Goal: Task Accomplishment & Management: Manage account settings

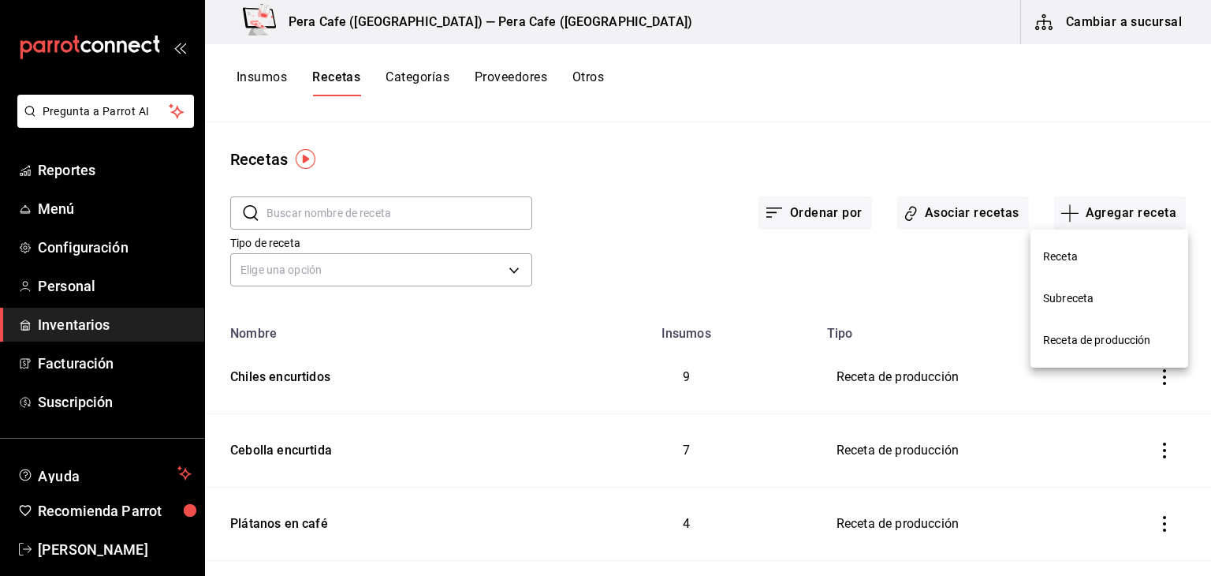
click at [1091, 344] on span "Receta de producción" at bounding box center [1109, 340] width 132 height 17
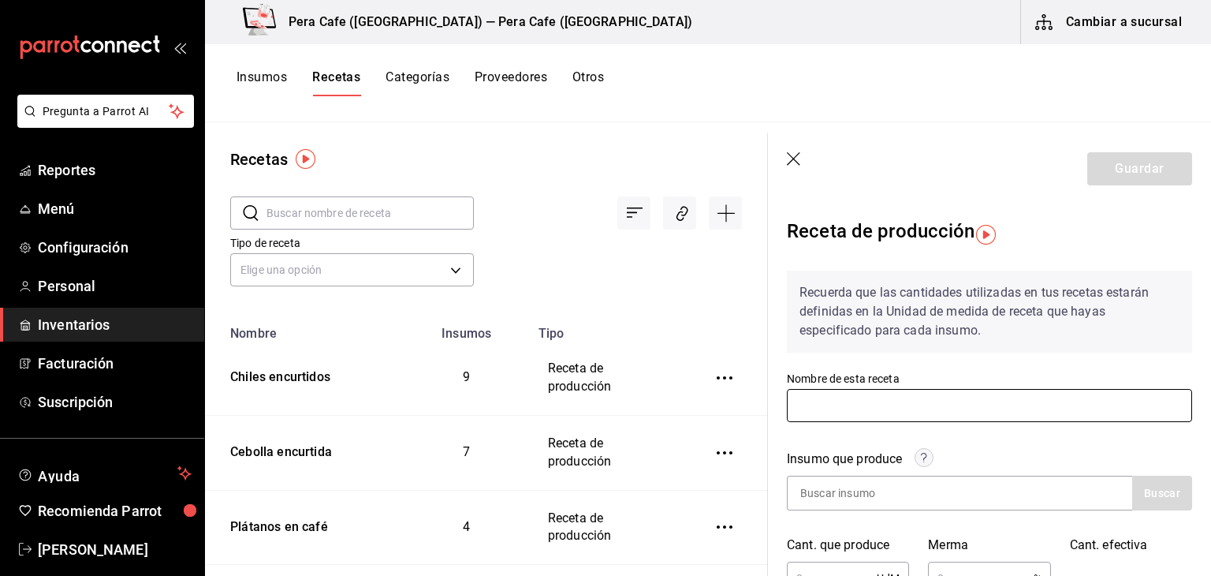
click at [950, 401] on input "text" at bounding box center [989, 405] width 405 height 33
type input "Reducción de [GEOGRAPHIC_DATA]"
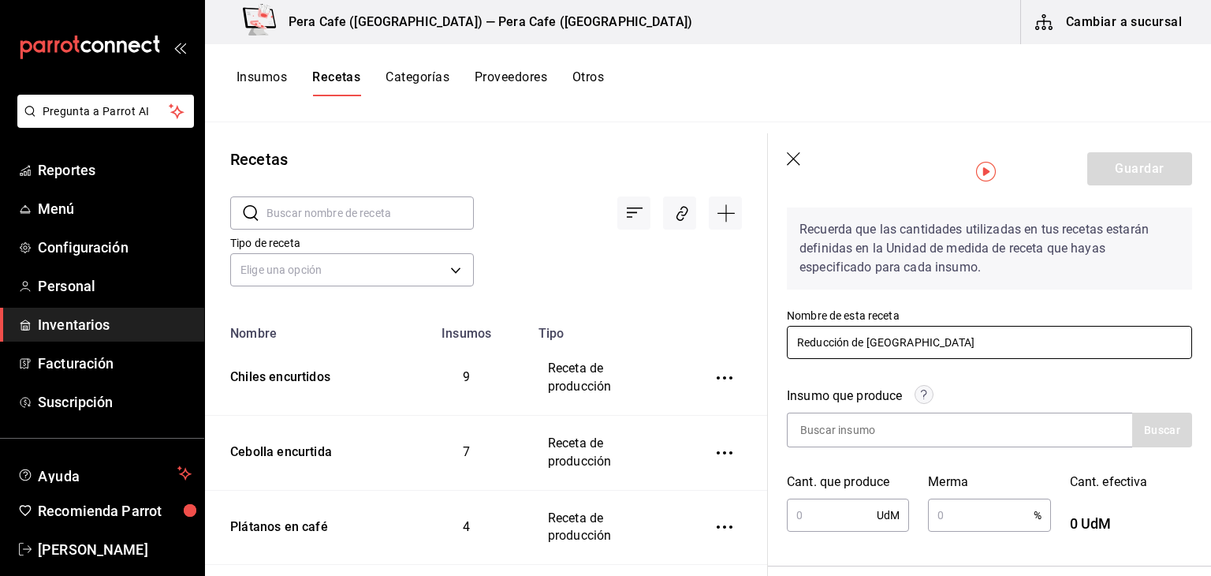
scroll to position [68, 0]
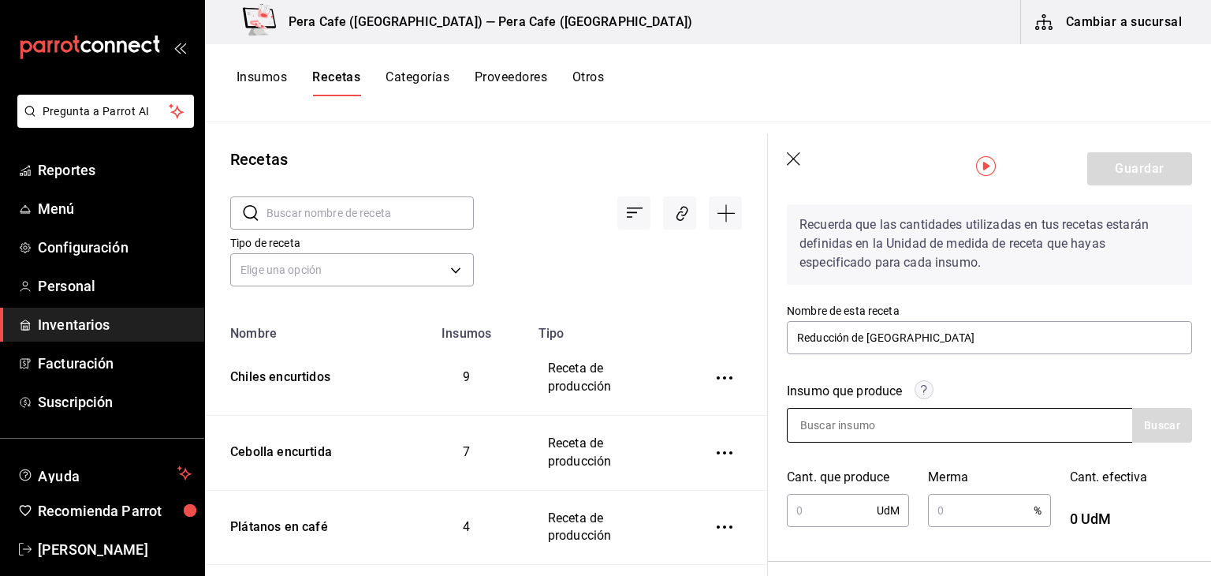
click at [990, 427] on div at bounding box center [959, 425] width 345 height 35
click at [884, 424] on input at bounding box center [867, 424] width 158 height 33
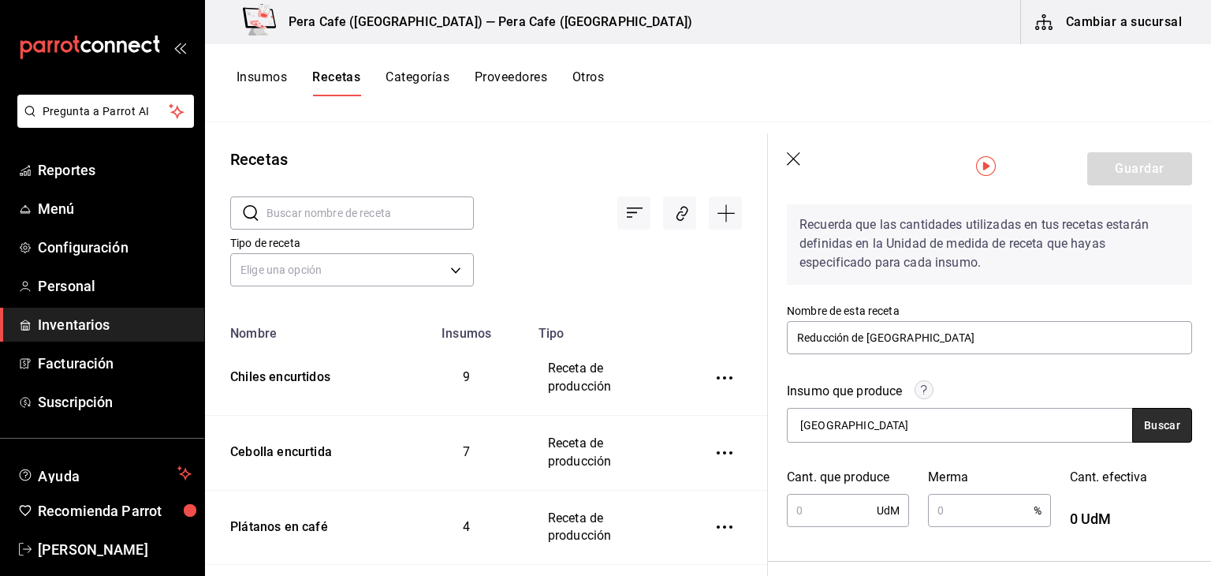
click at [1150, 432] on button "Buscar" at bounding box center [1162, 425] width 60 height 35
click at [1163, 421] on button "Buscar" at bounding box center [1162, 425] width 60 height 35
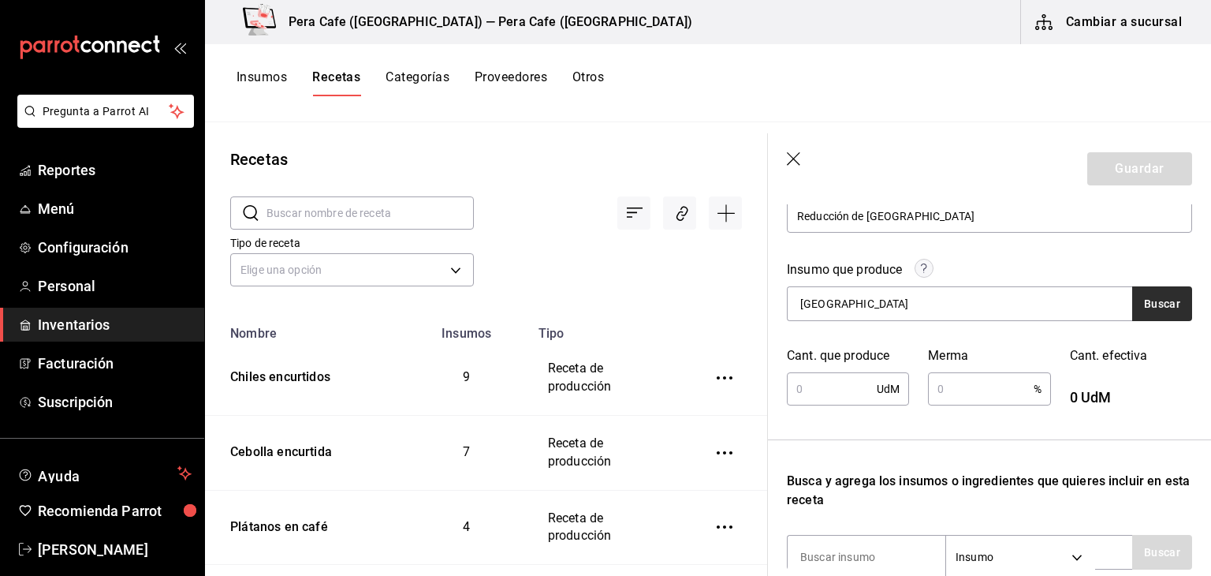
scroll to position [188, 0]
type input "J"
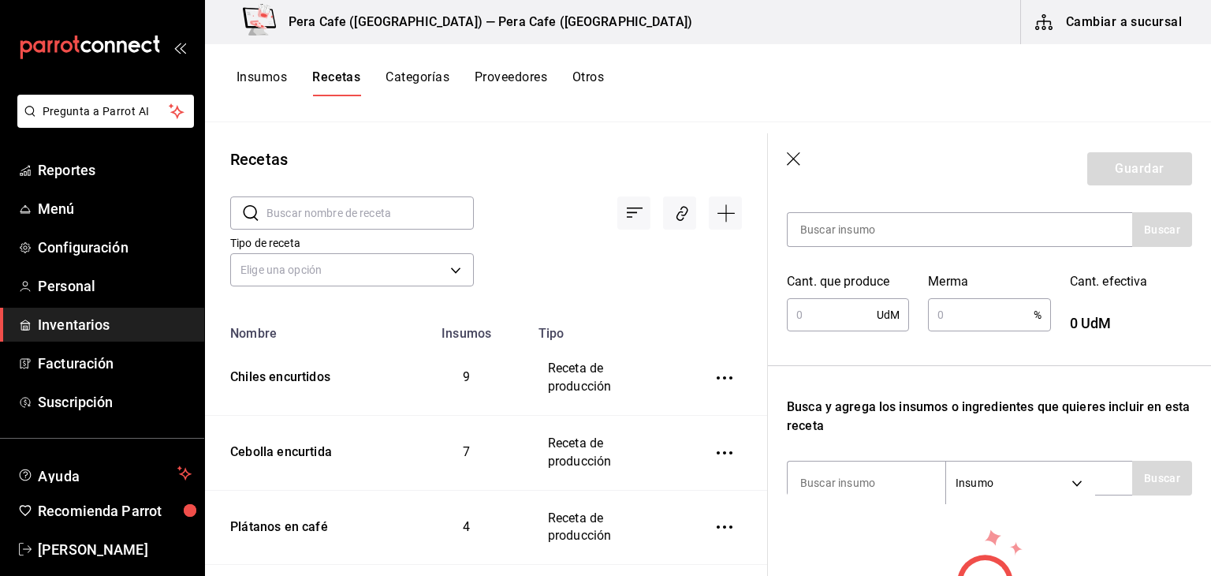
scroll to position [264, 0]
click at [851, 477] on input at bounding box center [867, 481] width 158 height 33
type input "j"
type input "[GEOGRAPHIC_DATA]"
click at [1173, 473] on button "Buscar" at bounding box center [1162, 477] width 60 height 35
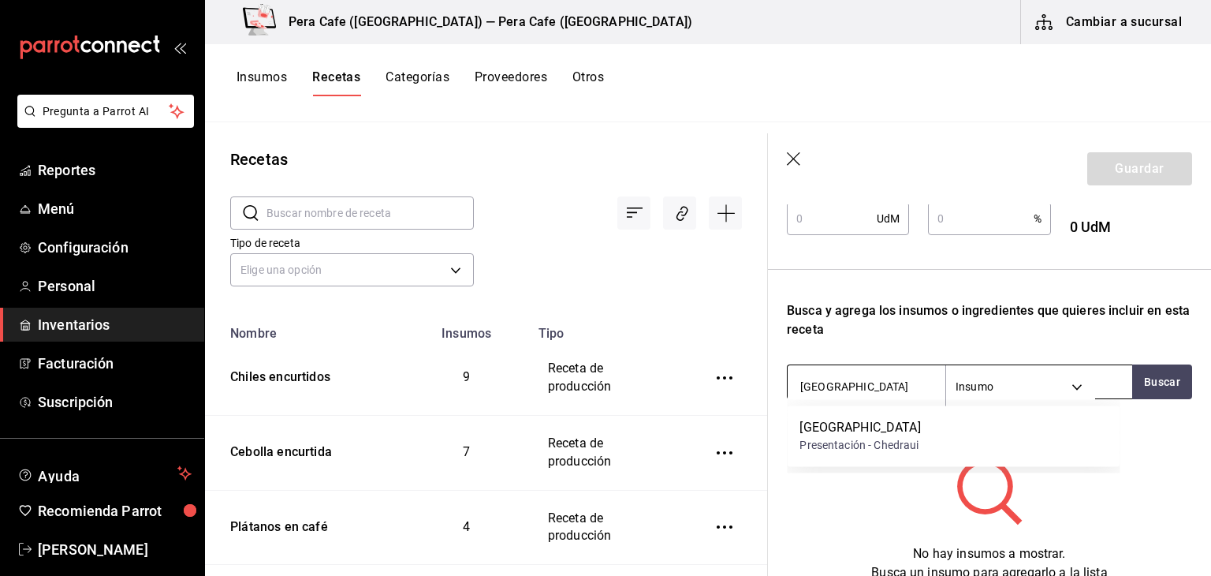
scroll to position [361, 0]
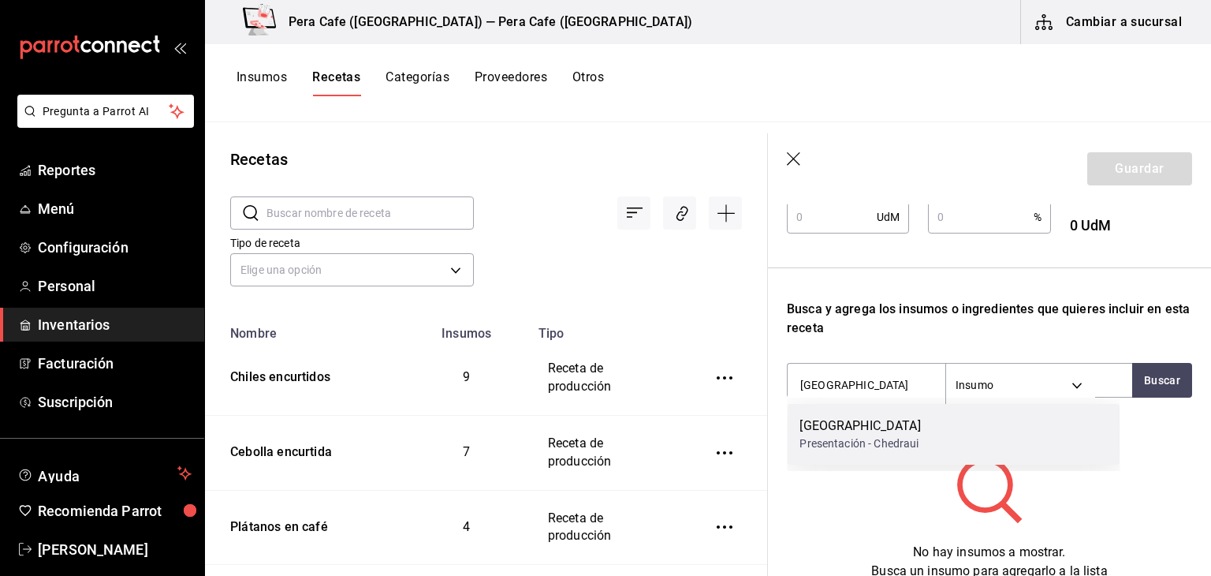
click at [852, 446] on div "Presentación - Chedraui" at bounding box center [860, 443] width 121 height 17
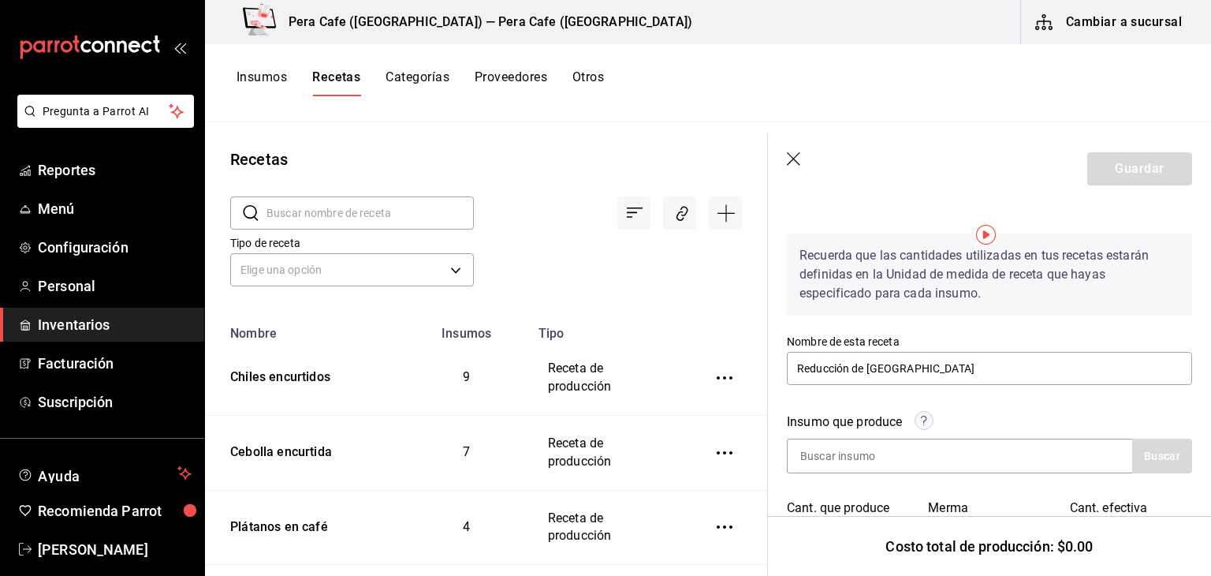
scroll to position [0, 0]
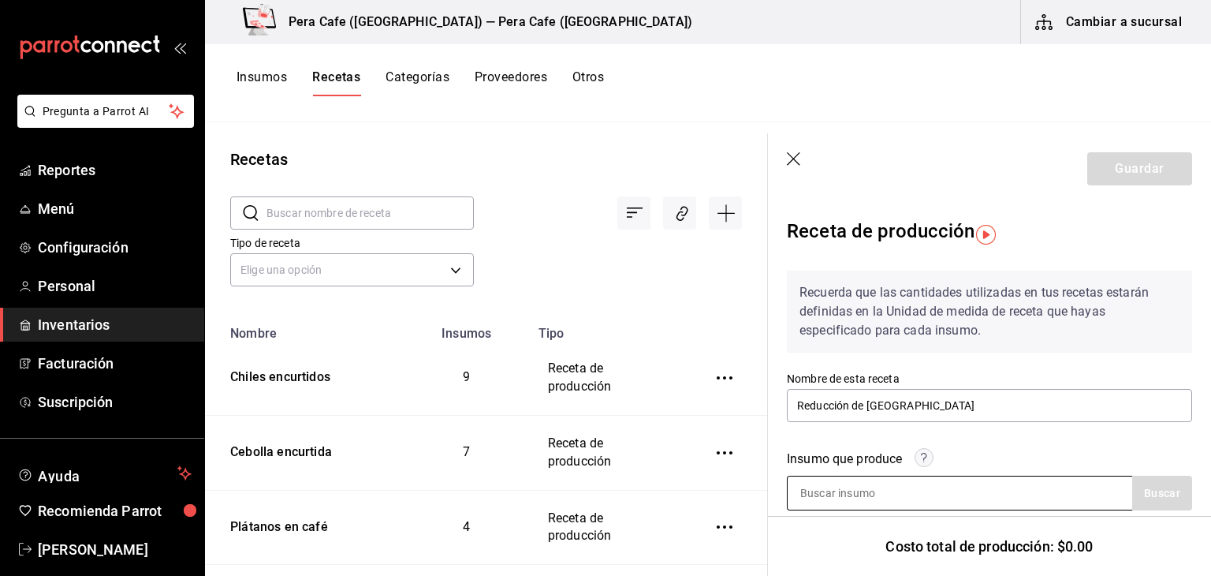
click at [840, 498] on input at bounding box center [867, 492] width 158 height 33
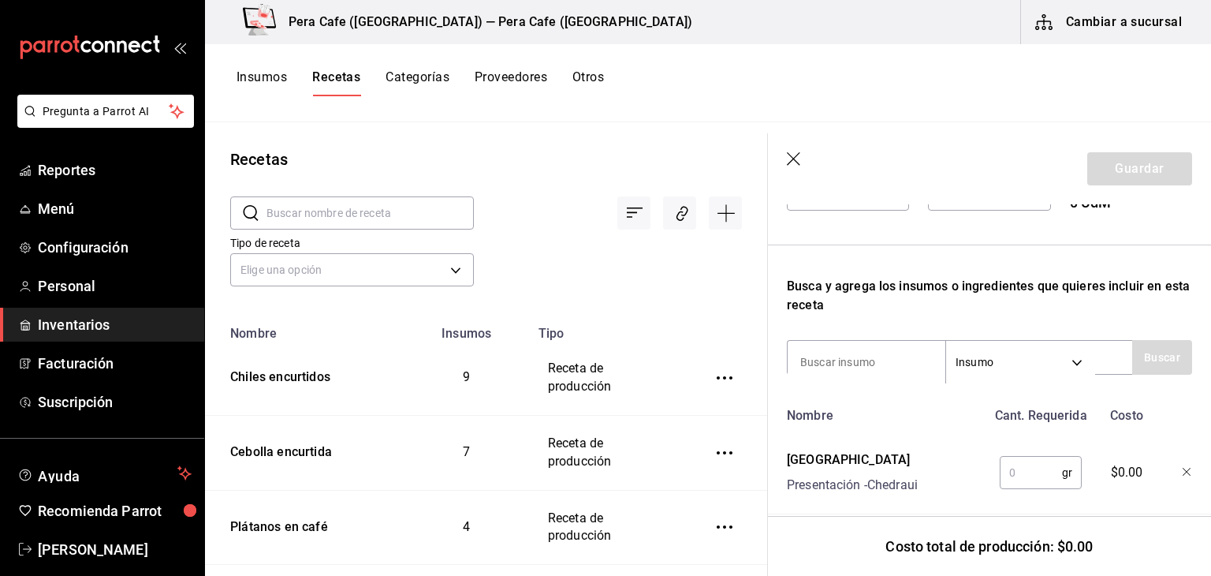
scroll to position [416, 0]
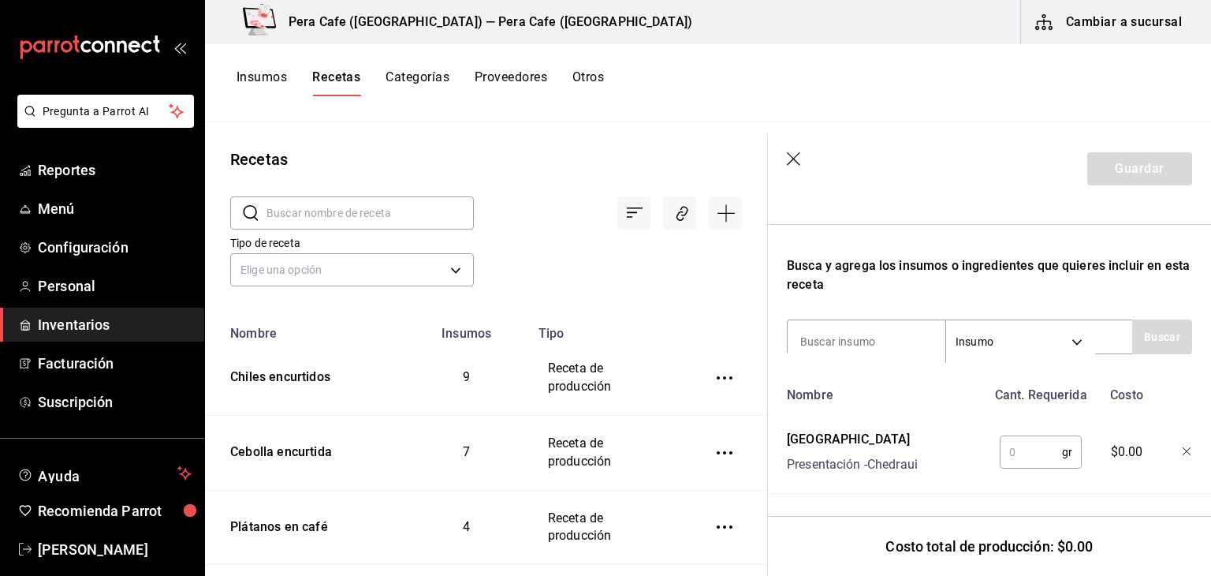
click at [1006, 436] on input "text" at bounding box center [1031, 452] width 62 height 32
type input "500"
click at [855, 330] on input at bounding box center [867, 341] width 158 height 33
type input "naranja"
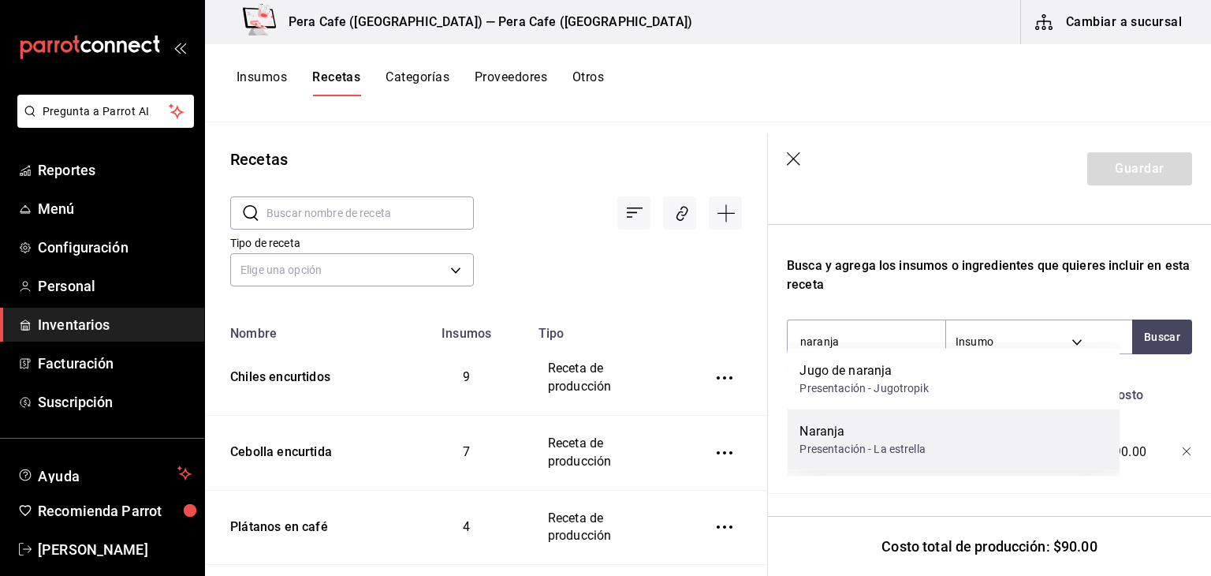
click at [848, 436] on div "Naranja" at bounding box center [862, 431] width 125 height 19
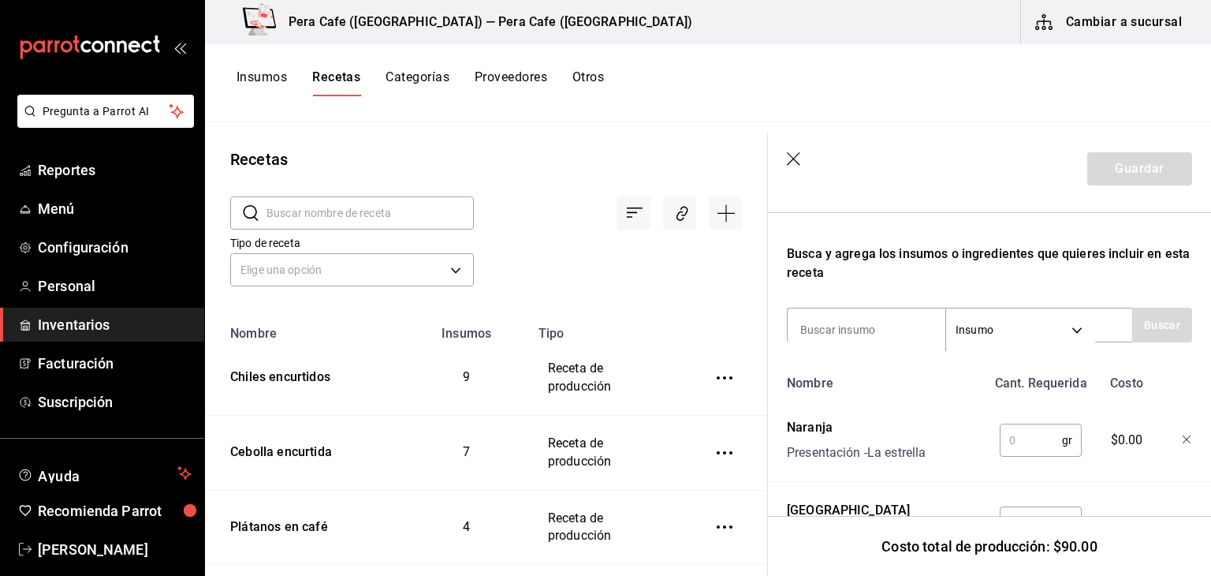
click at [1012, 447] on input "text" at bounding box center [1031, 440] width 62 height 32
type input "120"
click at [872, 336] on input at bounding box center [867, 329] width 158 height 33
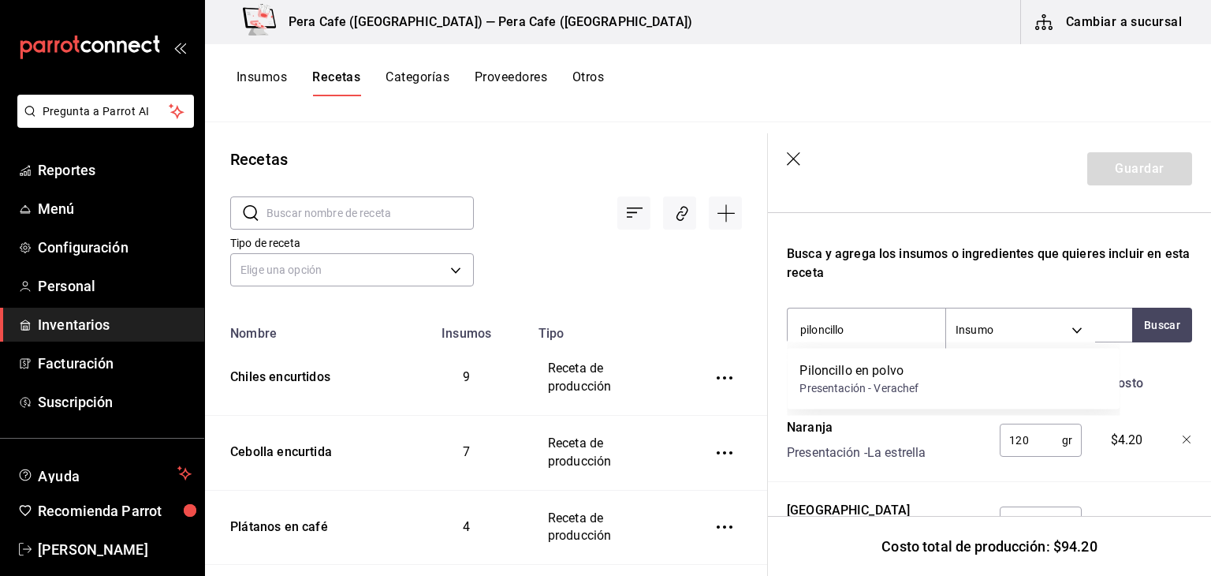
type input "piloncillo"
click at [274, 69] on button "Insumos" at bounding box center [262, 82] width 50 height 27
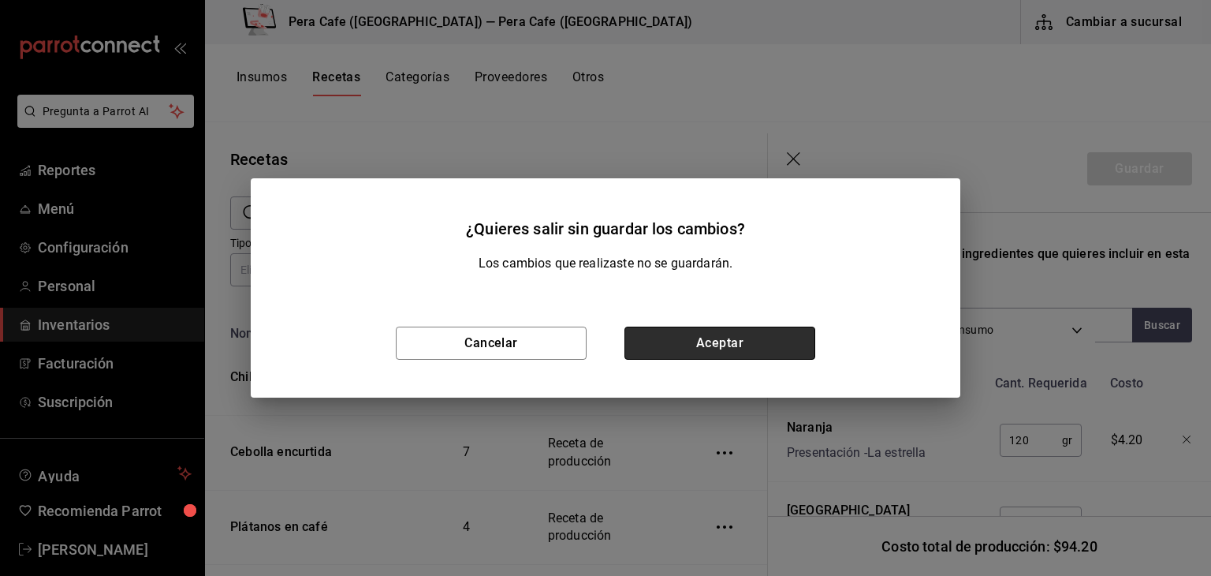
click at [659, 335] on button "Aceptar" at bounding box center [720, 342] width 191 height 33
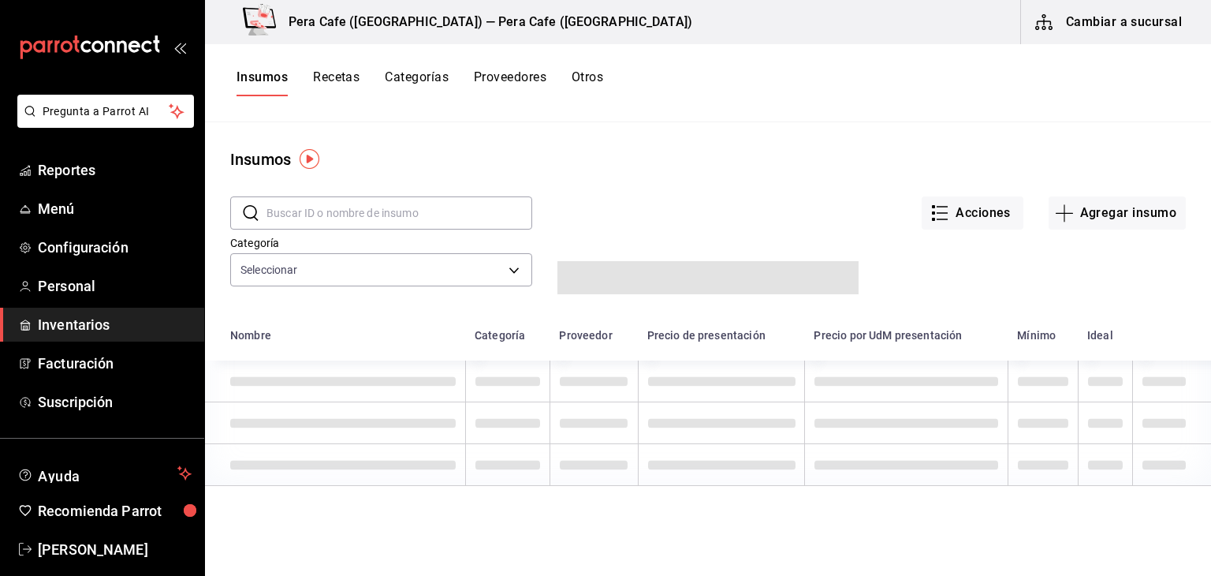
type input "affd1c15-126f-48eb-83b5-144f5f643c46,b5047b60-7070-43f0-b047-4bf39c2e5349,f2e69…"
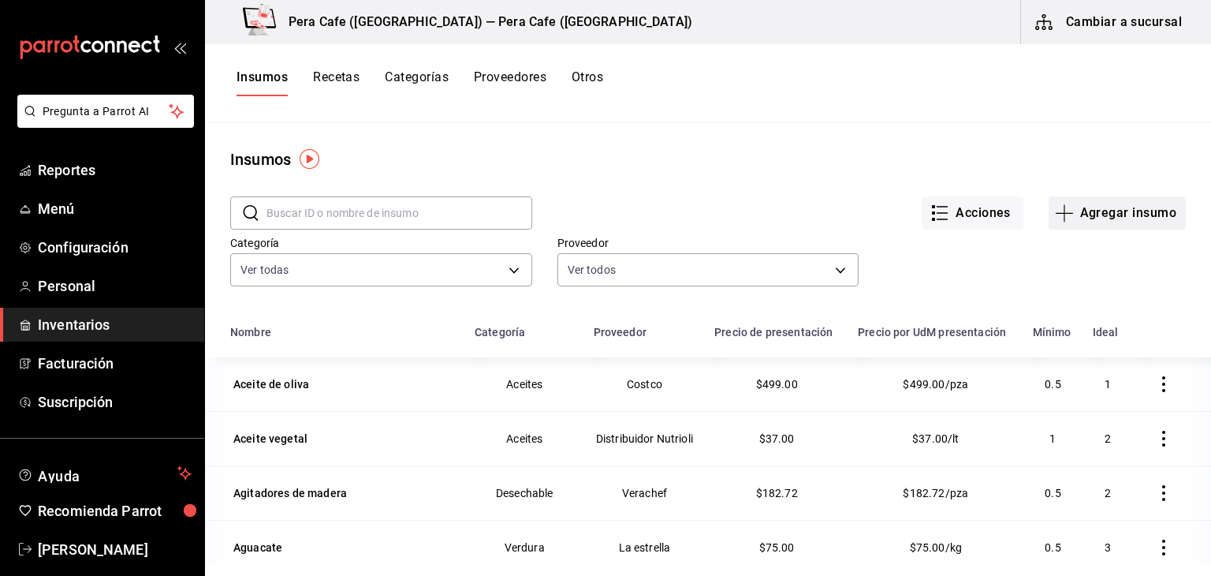
click at [1133, 209] on button "Agregar insumo" at bounding box center [1117, 212] width 137 height 33
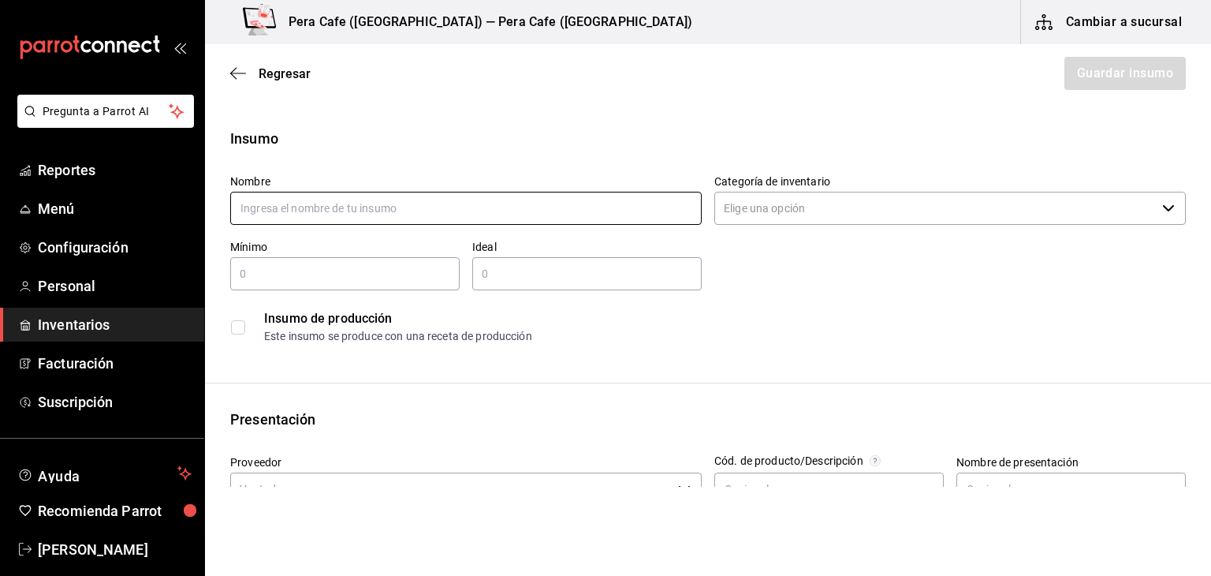
click at [651, 216] on input "text" at bounding box center [466, 208] width 472 height 33
type input "p"
type input "Piloncillo en barra"
click at [372, 278] on input "text" at bounding box center [344, 273] width 229 height 19
type input "1"
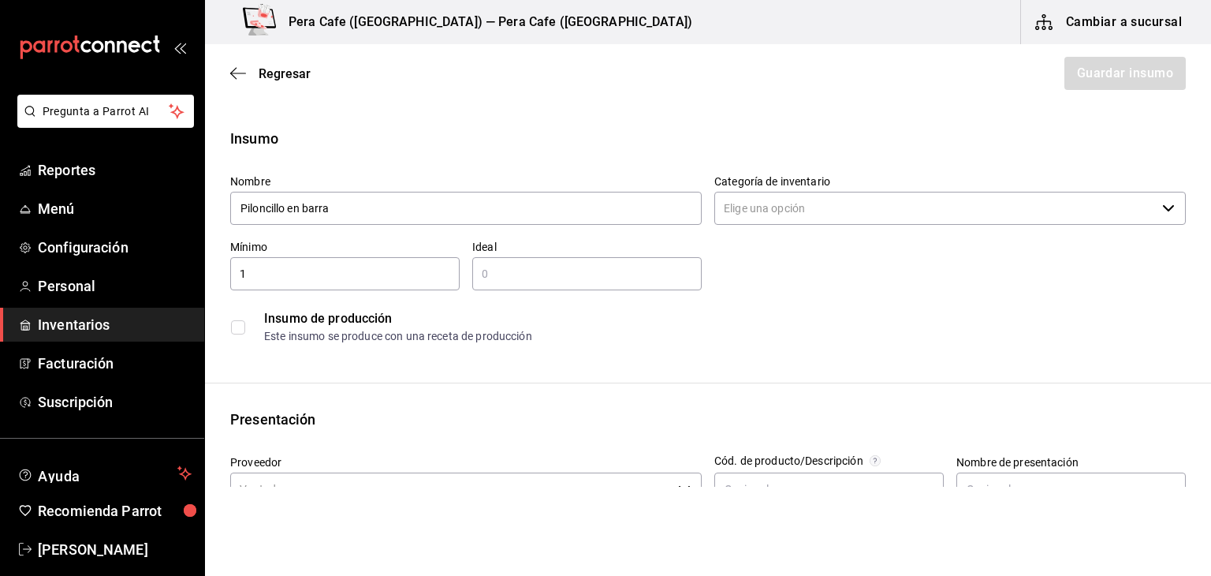
click at [557, 269] on input "text" at bounding box center [586, 273] width 229 height 19
type input "10"
click at [837, 212] on input "Categoría de inventario" at bounding box center [935, 208] width 442 height 33
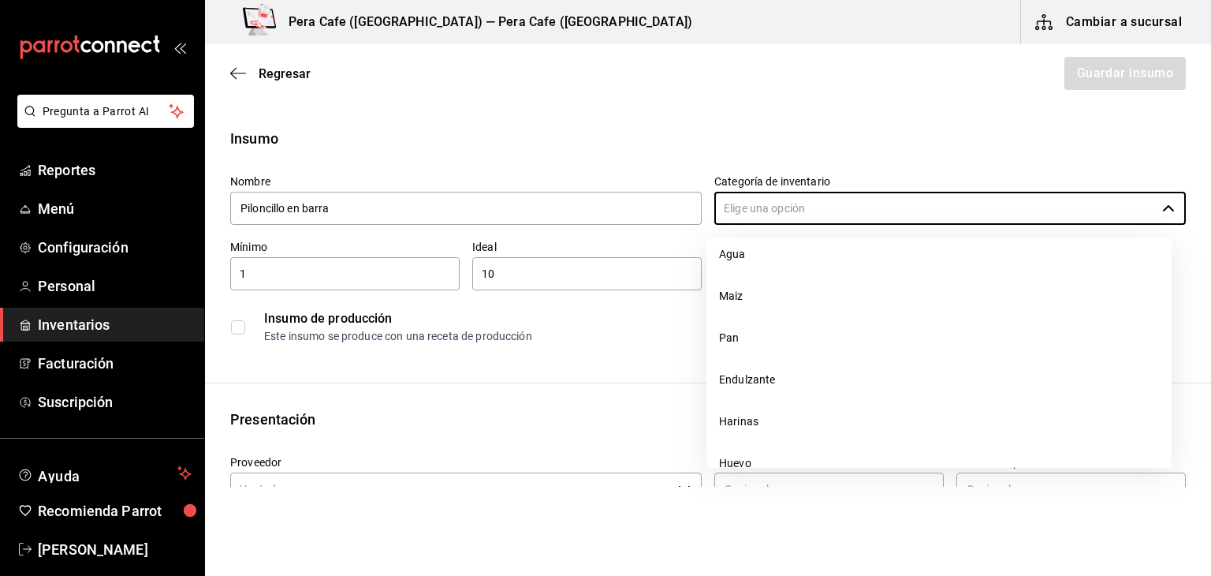
scroll to position [645, 0]
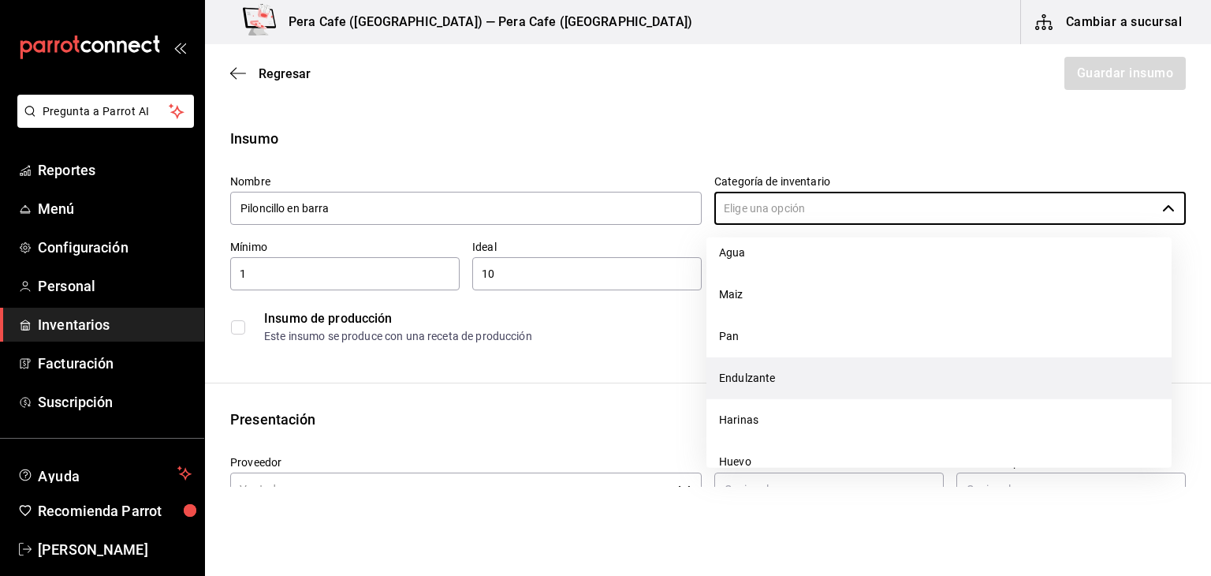
click at [795, 393] on li "Endulzante" at bounding box center [939, 378] width 465 height 42
type input "Endulzante"
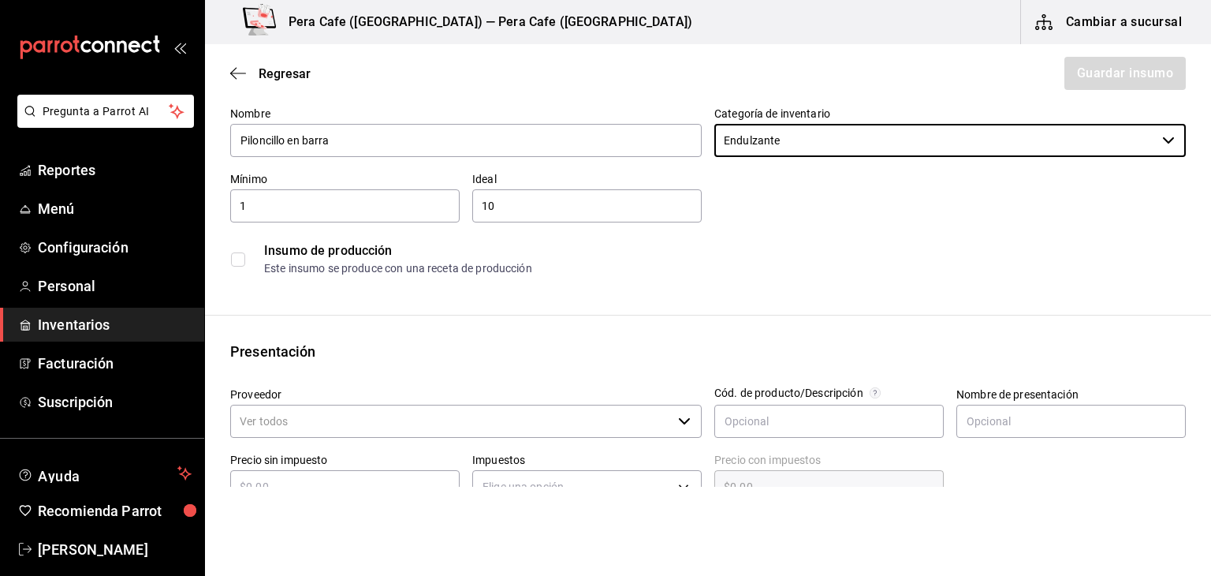
scroll to position [66, 0]
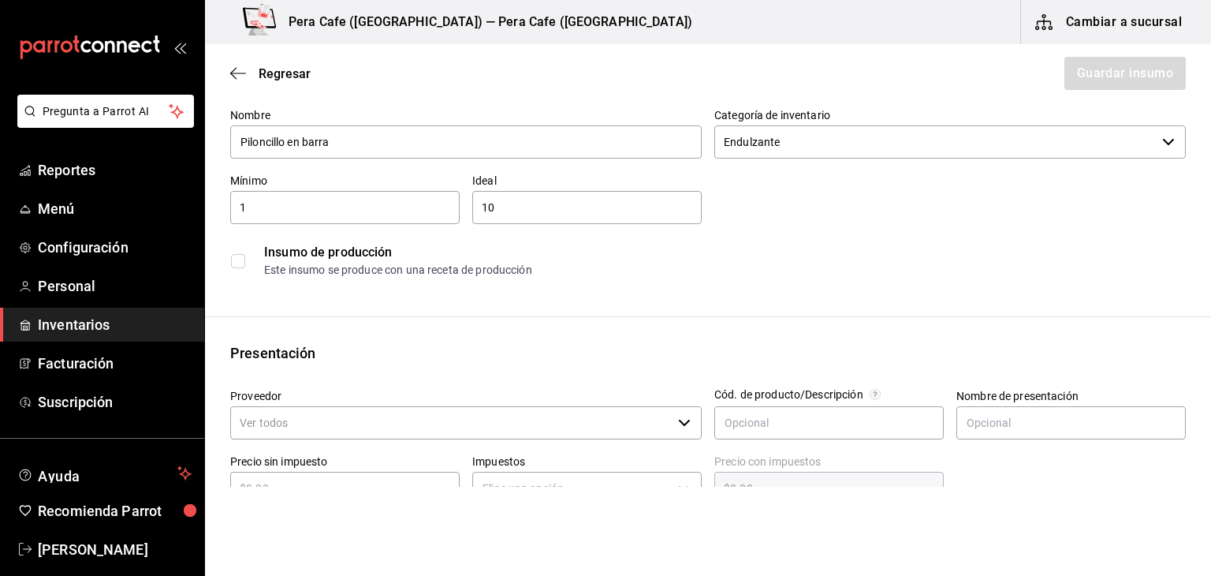
click at [244, 255] on input "checkbox" at bounding box center [238, 261] width 14 height 14
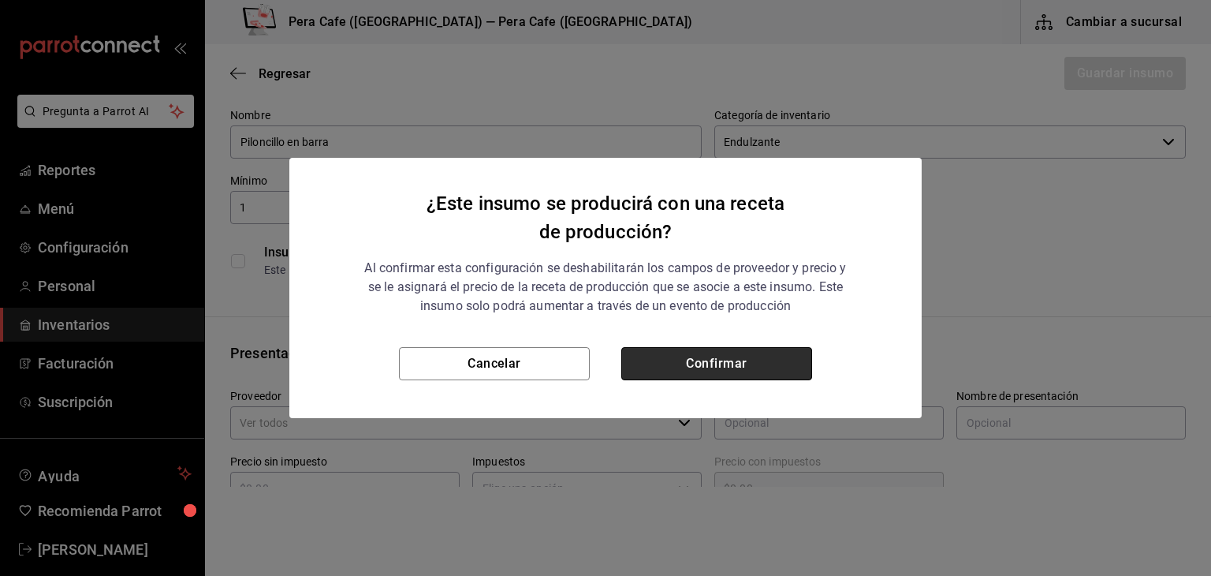
click at [682, 370] on button "Confirmar" at bounding box center [716, 363] width 191 height 33
checkbox input "true"
type input "$0.00"
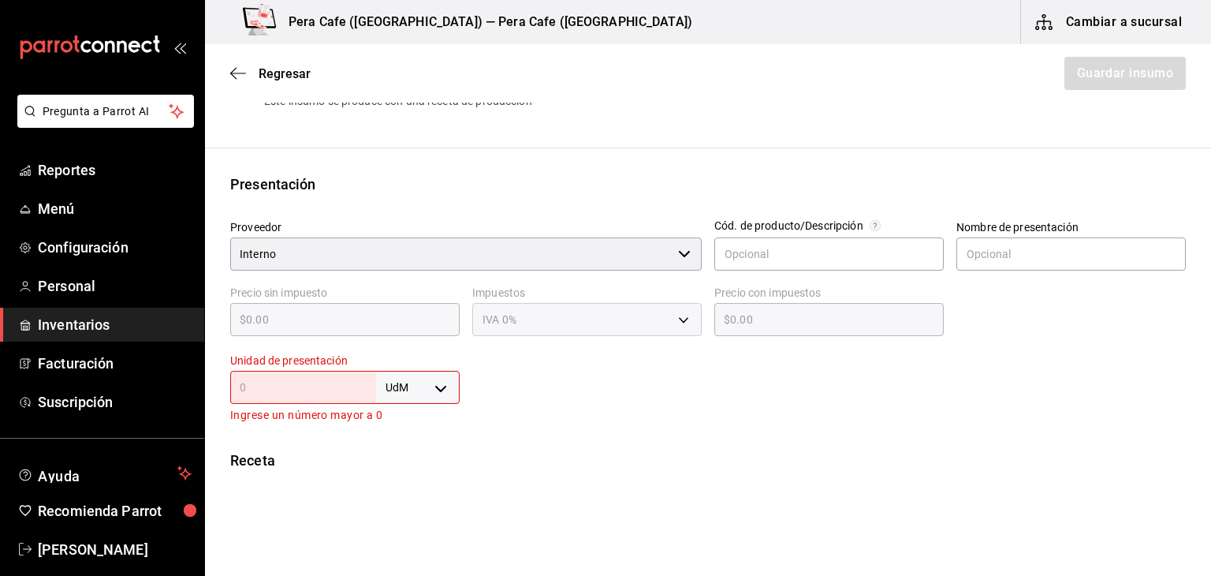
scroll to position [236, 0]
click at [453, 396] on body "Pregunta a Parrot AI Reportes Menú Configuración Personal Inventarios Facturaci…" at bounding box center [605, 243] width 1211 height 487
click at [402, 526] on li "pza" at bounding box center [415, 529] width 82 height 26
type input "UNIT"
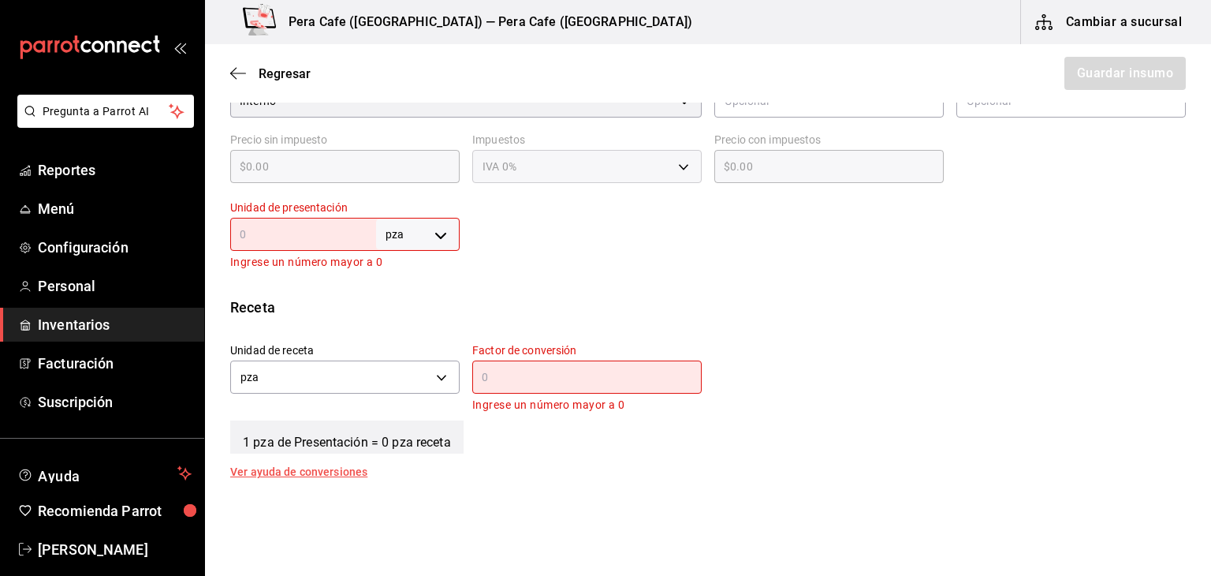
scroll to position [382, 0]
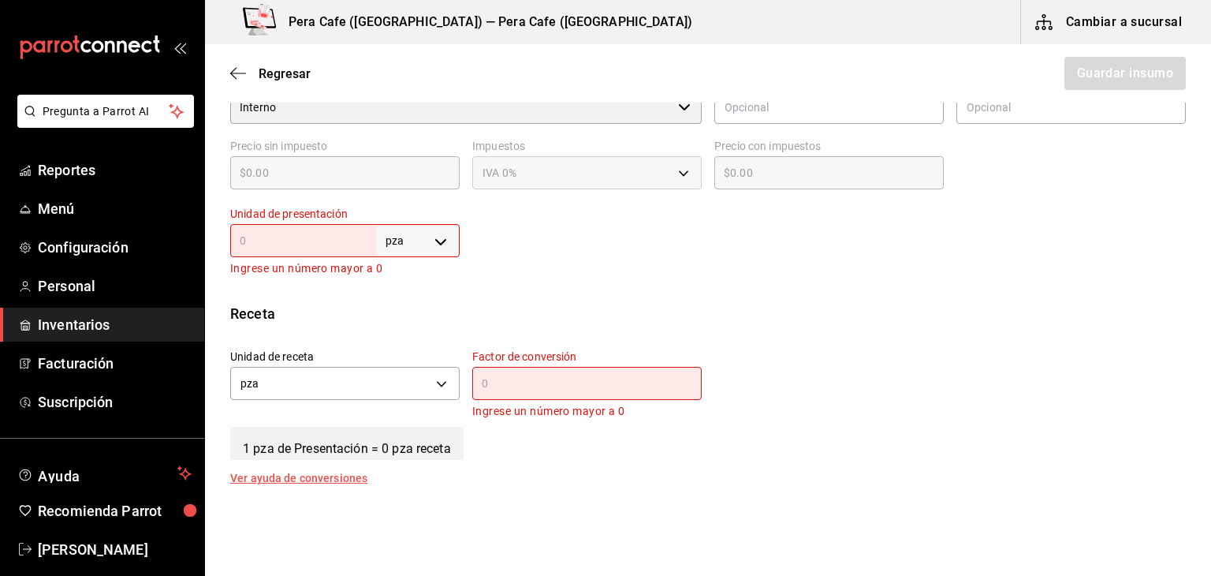
click at [296, 241] on input "text" at bounding box center [303, 240] width 146 height 19
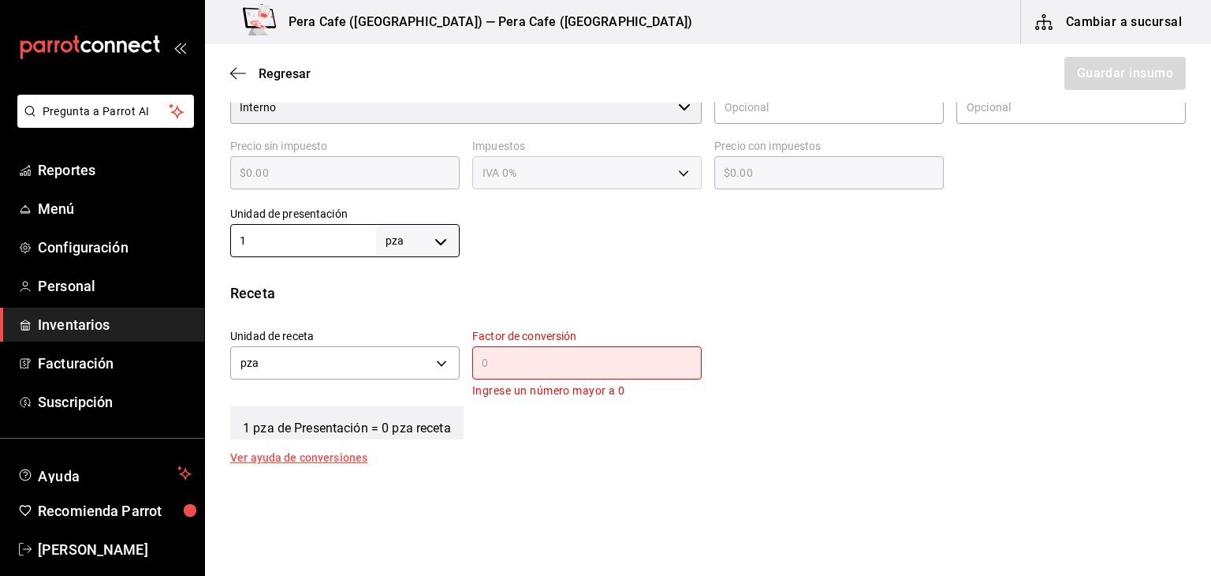
type input "1"
click at [520, 360] on input "text" at bounding box center [586, 362] width 229 height 19
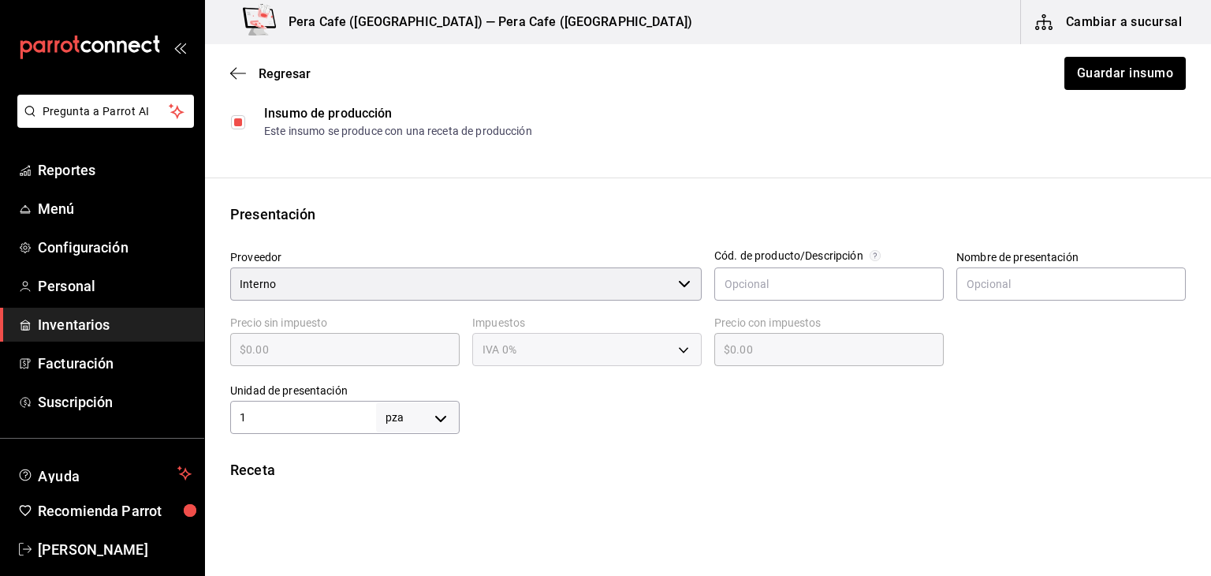
scroll to position [214, 0]
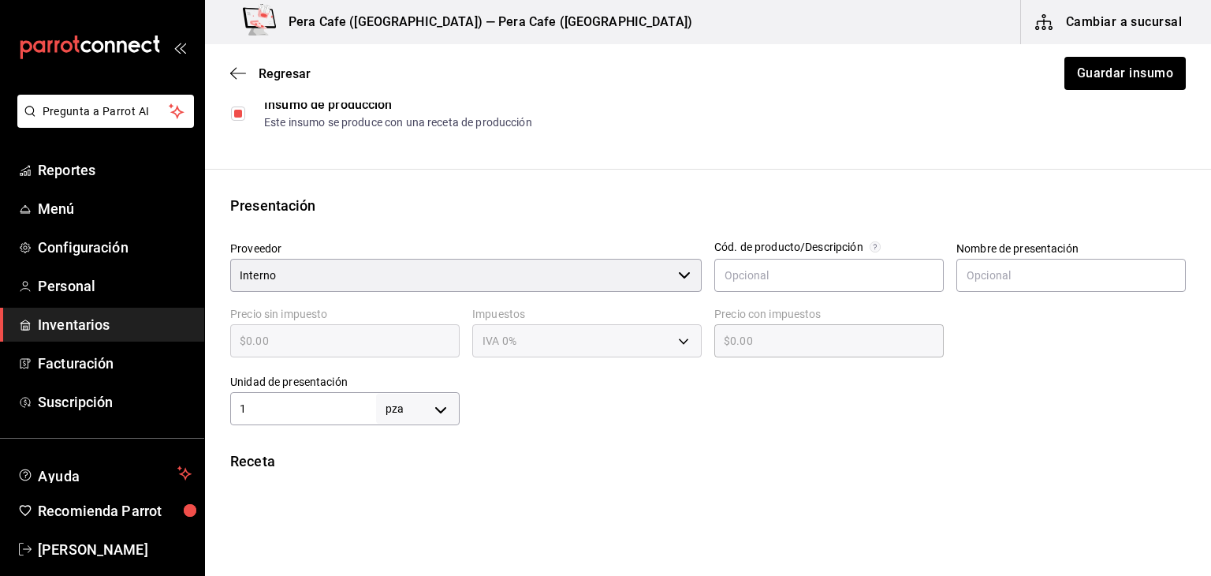
type input "1"
click at [580, 289] on input "Interno" at bounding box center [451, 275] width 442 height 33
click at [673, 277] on div "Interno ​" at bounding box center [466, 275] width 472 height 33
click at [688, 276] on div "Interno ​" at bounding box center [466, 275] width 472 height 33
click at [682, 272] on div "Interno ​" at bounding box center [466, 275] width 472 height 33
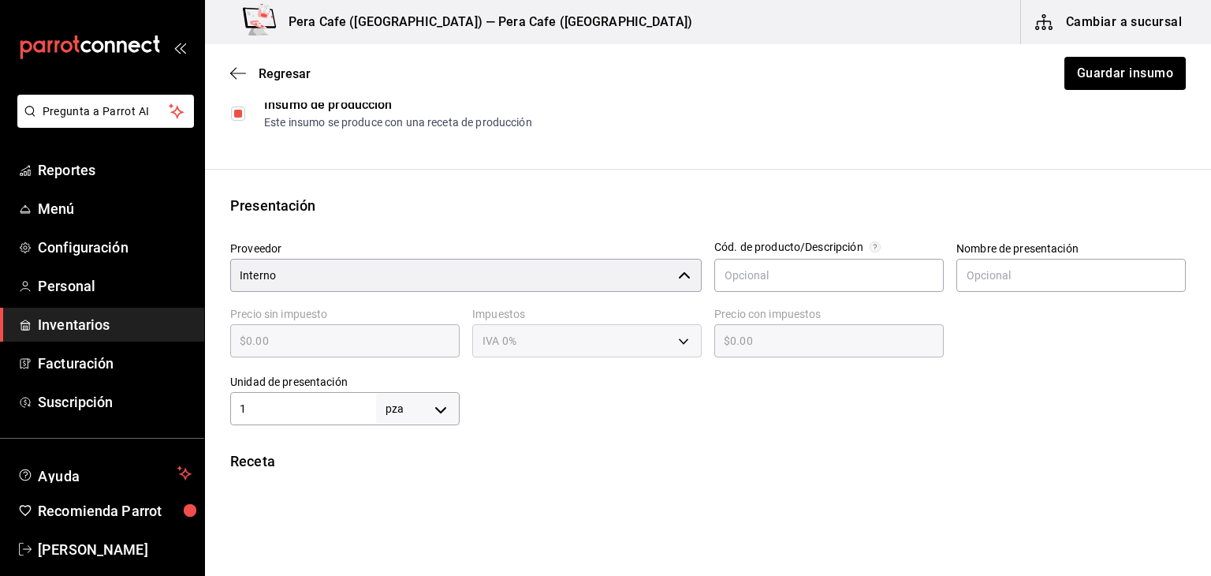
click at [675, 259] on div "Interno ​" at bounding box center [466, 275] width 472 height 33
click at [677, 278] on div "Interno ​" at bounding box center [466, 275] width 472 height 33
type input "I"
type input "chedraui"
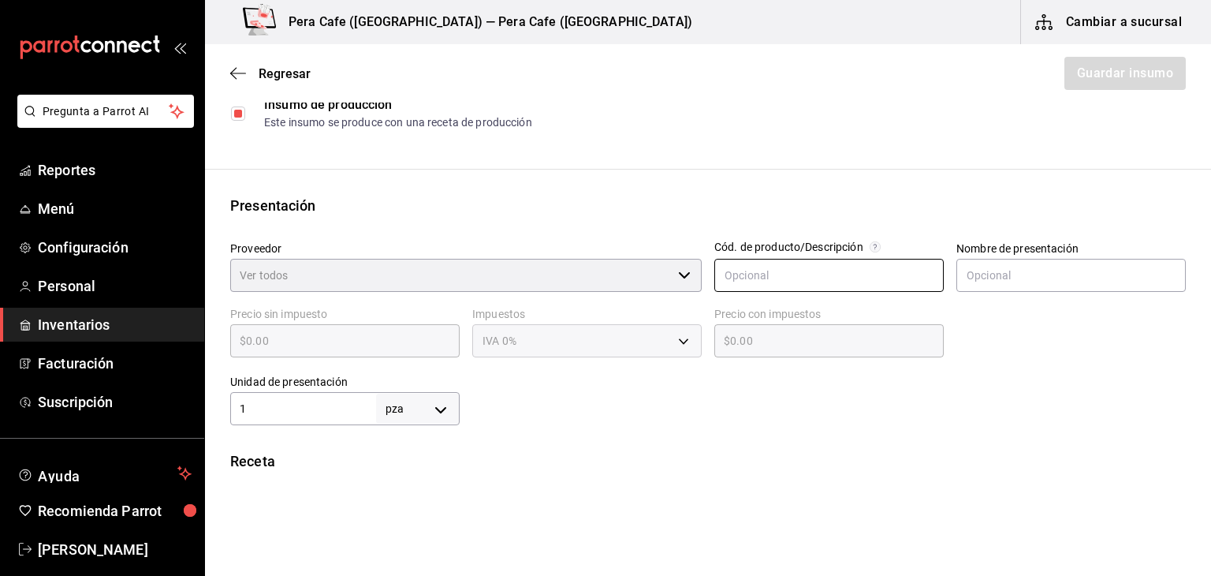
click at [779, 284] on input "text" at bounding box center [828, 275] width 229 height 33
click at [684, 272] on div "​" at bounding box center [466, 275] width 472 height 33
click at [618, 278] on input "Proveedor" at bounding box center [451, 275] width 442 height 33
click at [677, 274] on div "​" at bounding box center [466, 275] width 472 height 33
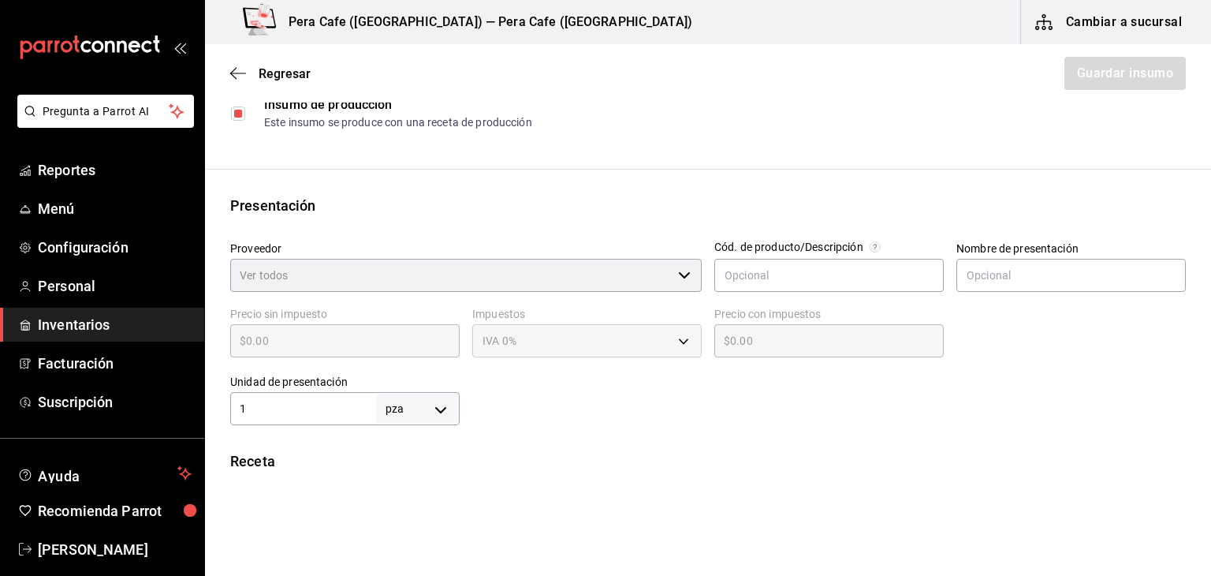
click at [237, 265] on input "Proveedor" at bounding box center [451, 275] width 442 height 33
click at [252, 274] on input "Proveedor" at bounding box center [451, 275] width 442 height 33
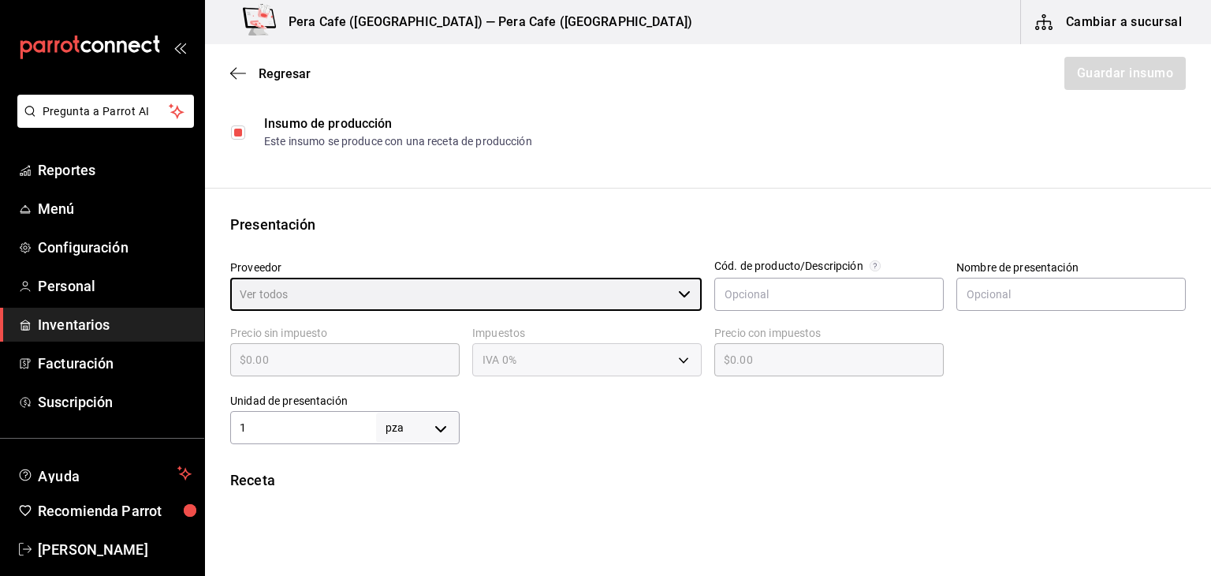
scroll to position [198, 0]
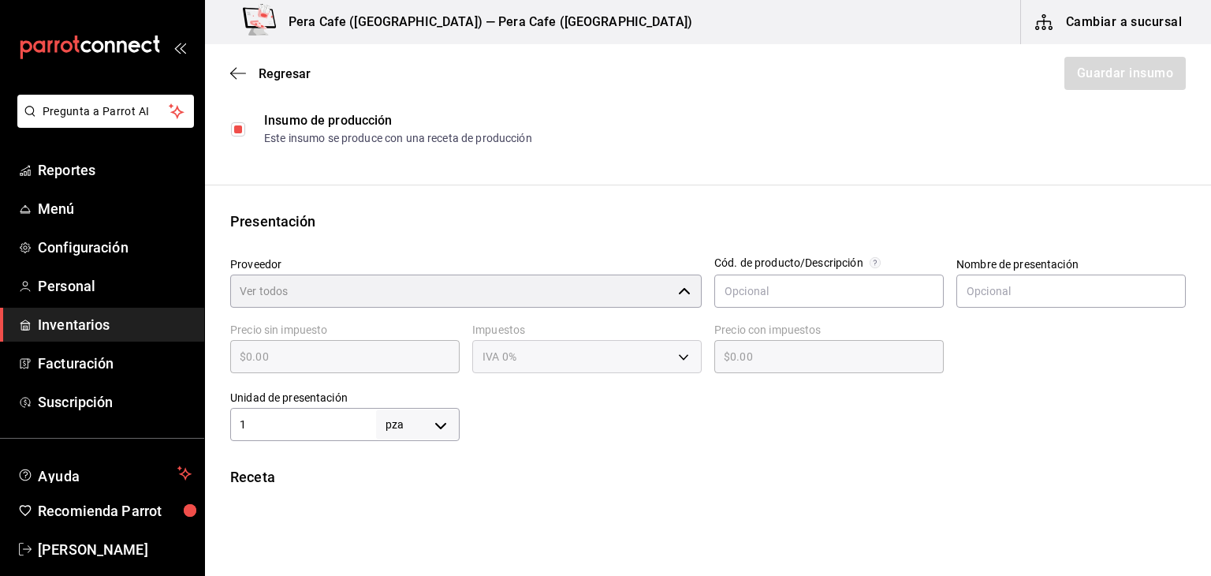
click at [674, 281] on div "​" at bounding box center [466, 290] width 472 height 33
click at [677, 289] on div "​" at bounding box center [466, 290] width 472 height 33
click at [552, 285] on input "Proveedor" at bounding box center [451, 290] width 442 height 33
type input "Che"
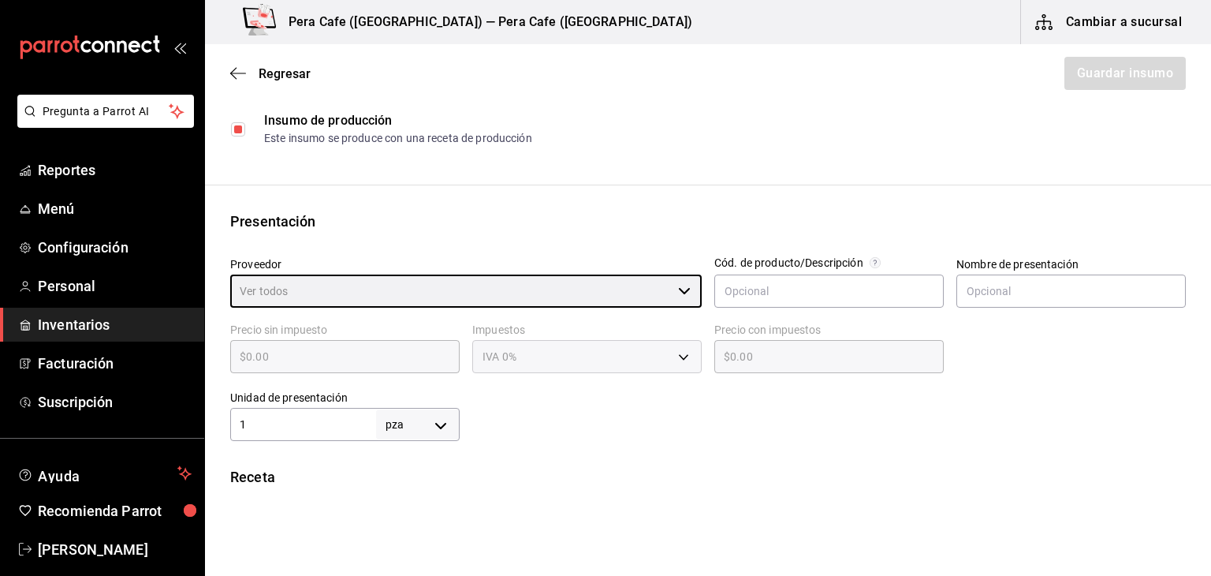
scroll to position [0, 0]
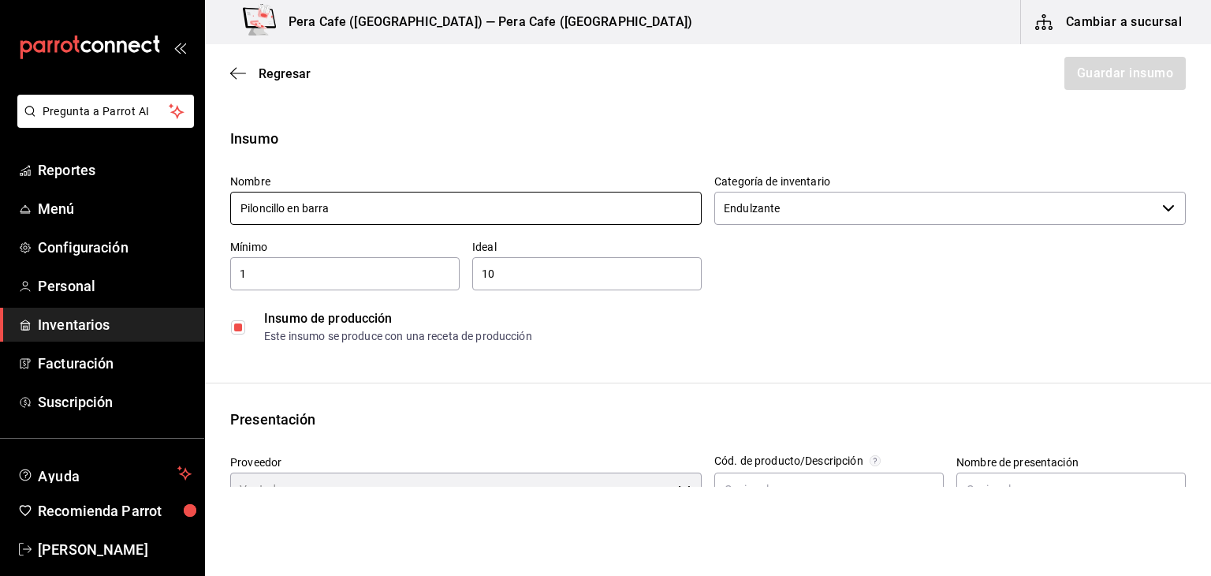
click at [537, 202] on input "Piloncillo en barra" at bounding box center [466, 208] width 472 height 33
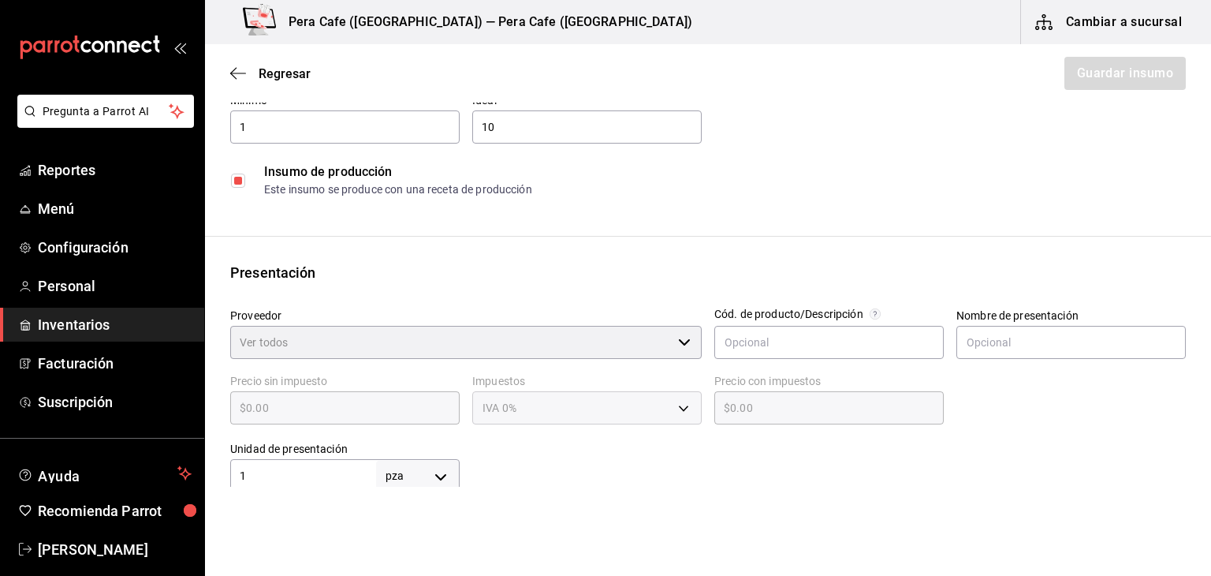
scroll to position [150, 0]
click at [681, 339] on div at bounding box center [684, 339] width 13 height 0
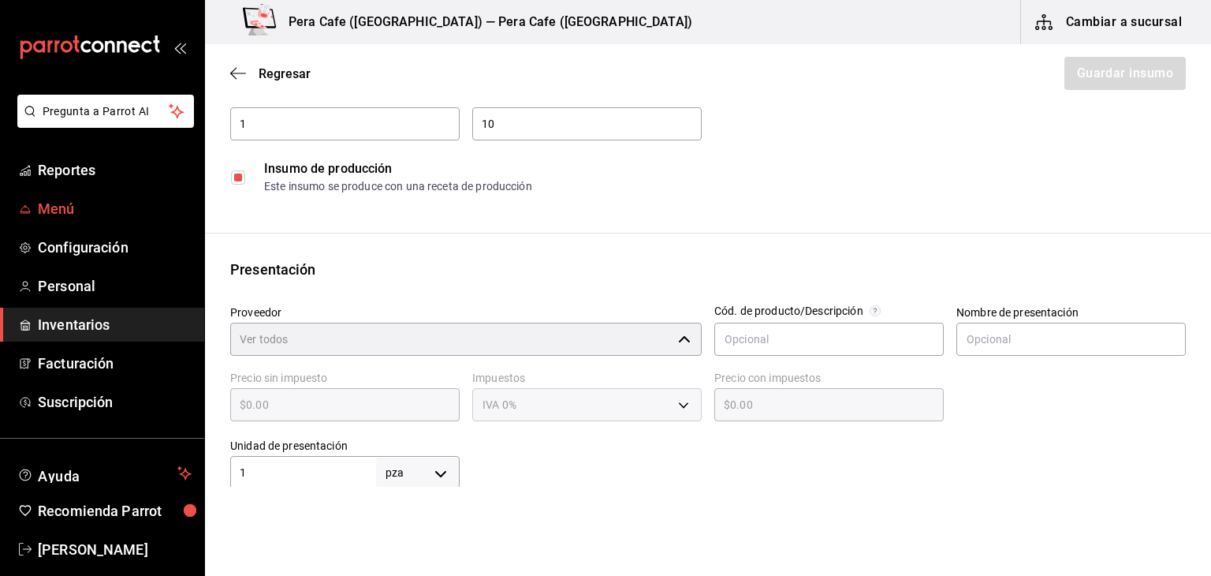
click at [65, 203] on span "Menú" at bounding box center [115, 208] width 154 height 21
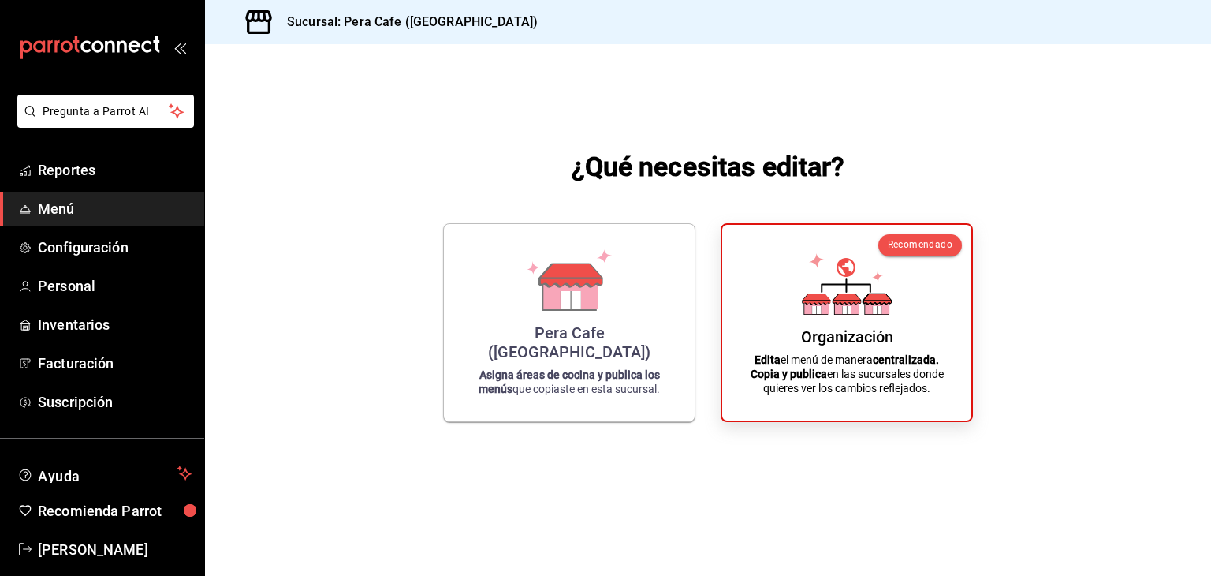
click at [65, 203] on span "Menú" at bounding box center [115, 208] width 154 height 21
click at [51, 277] on span "Personal" at bounding box center [115, 285] width 154 height 21
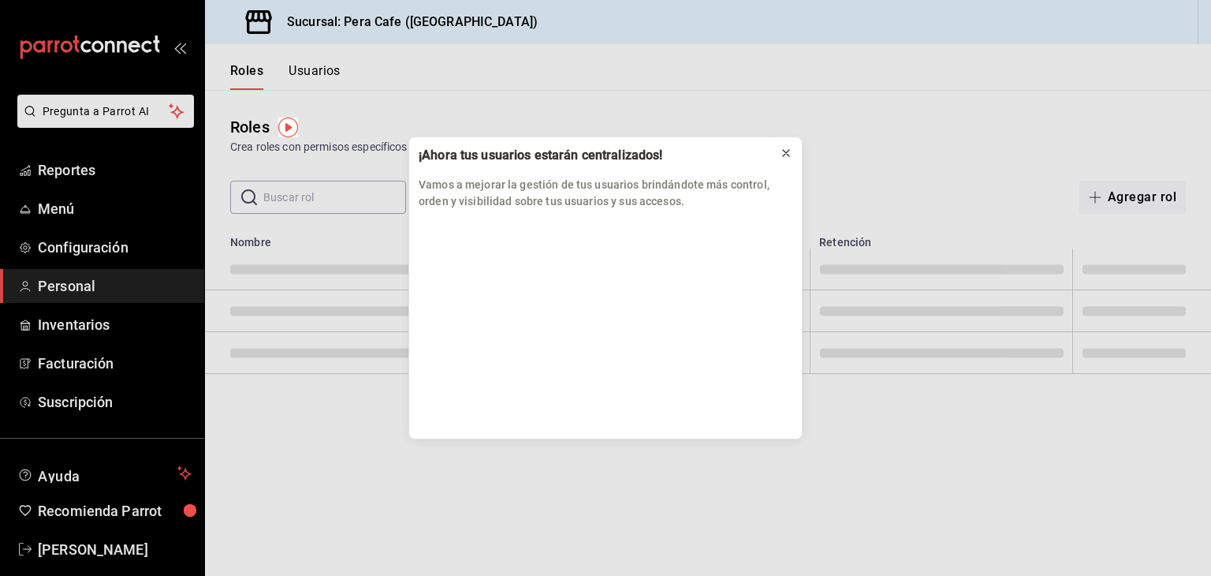
click at [788, 159] on div at bounding box center [786, 153] width 16 height 16
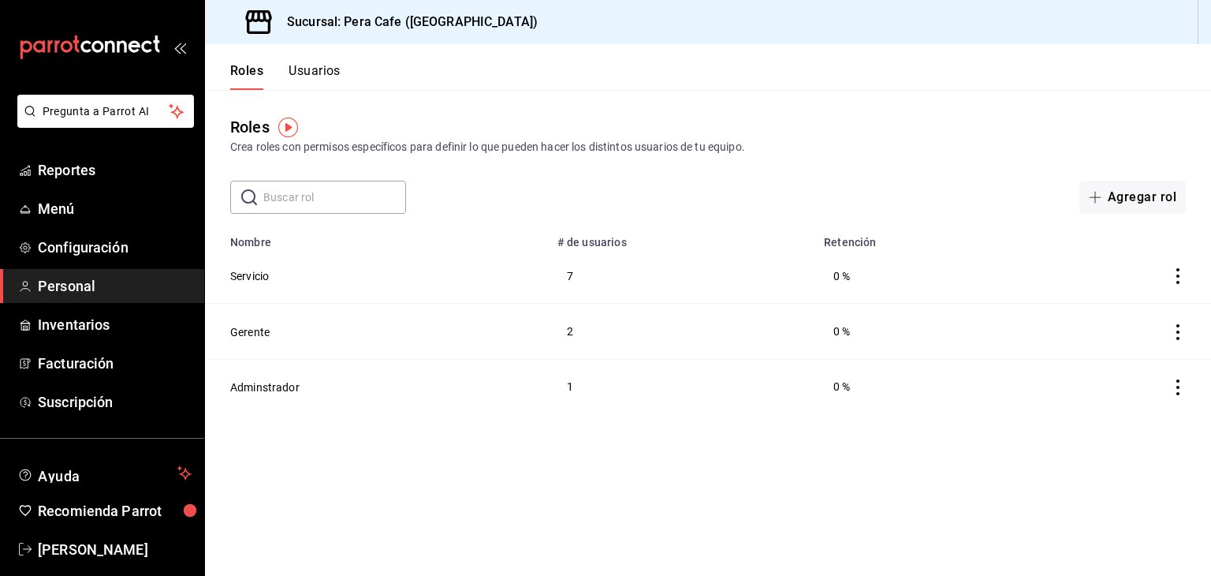
click at [309, 73] on button "Usuarios" at bounding box center [315, 76] width 52 height 27
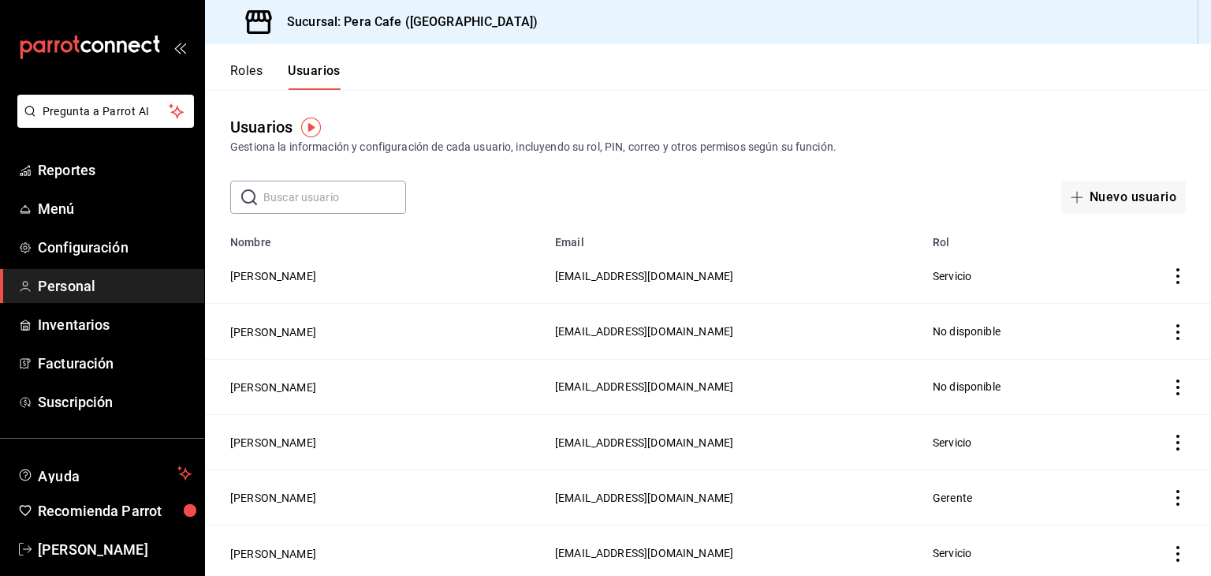
click at [1176, 275] on icon "actions" at bounding box center [1177, 276] width 3 height 16
click at [261, 278] on div at bounding box center [605, 288] width 1211 height 576
click at [239, 282] on button "[PERSON_NAME]" at bounding box center [273, 276] width 86 height 16
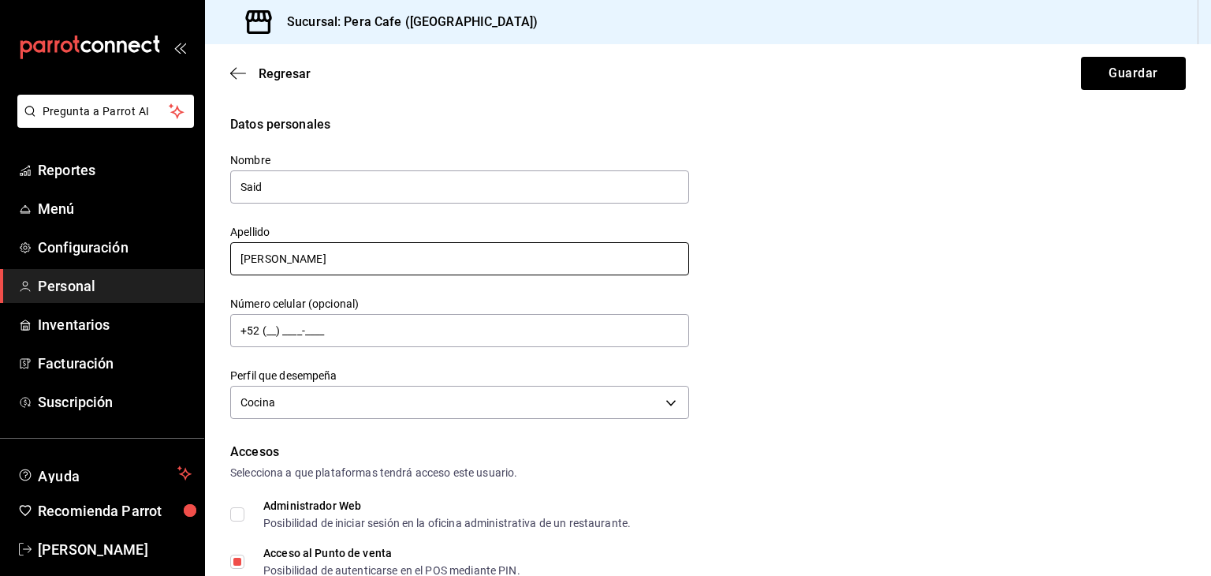
click at [346, 272] on input "[PERSON_NAME]" at bounding box center [459, 258] width 459 height 33
type input "M"
click at [269, 259] on input "[PERSON_NAME]" at bounding box center [459, 258] width 459 height 33
type input "[PERSON_NAME]"
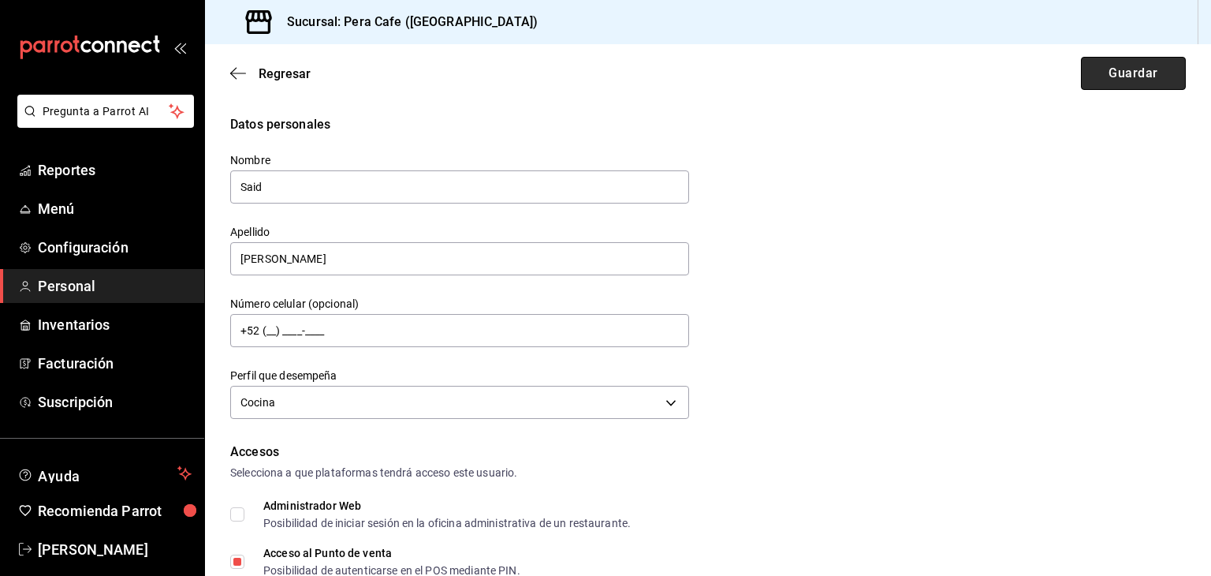
click at [1081, 73] on button "Guardar" at bounding box center [1133, 73] width 105 height 33
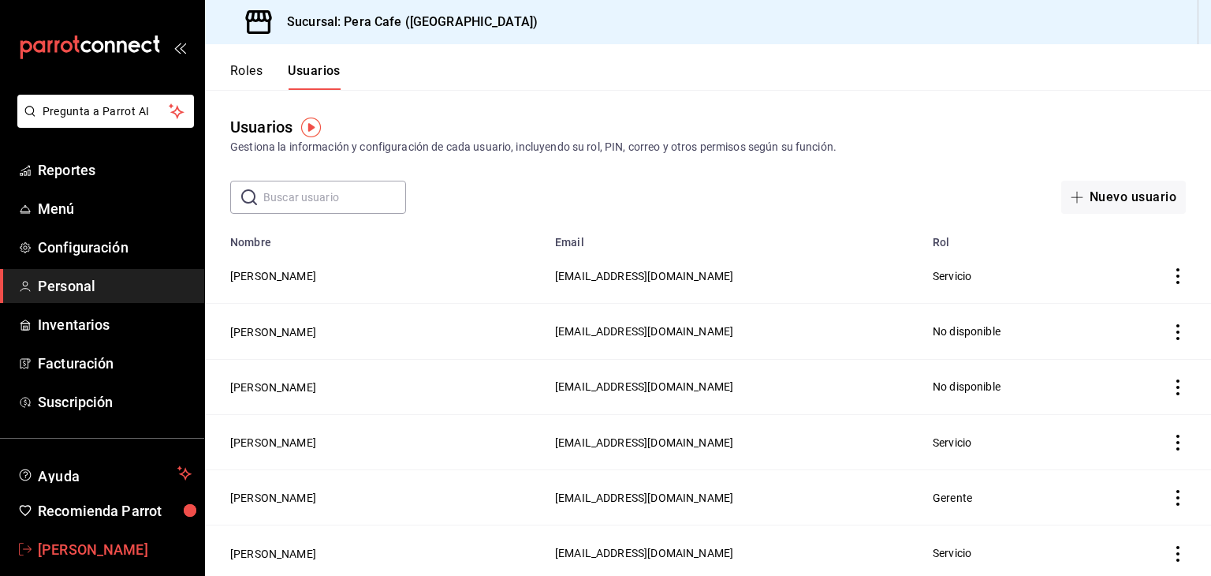
click at [50, 546] on span "[PERSON_NAME]" at bounding box center [115, 549] width 154 height 21
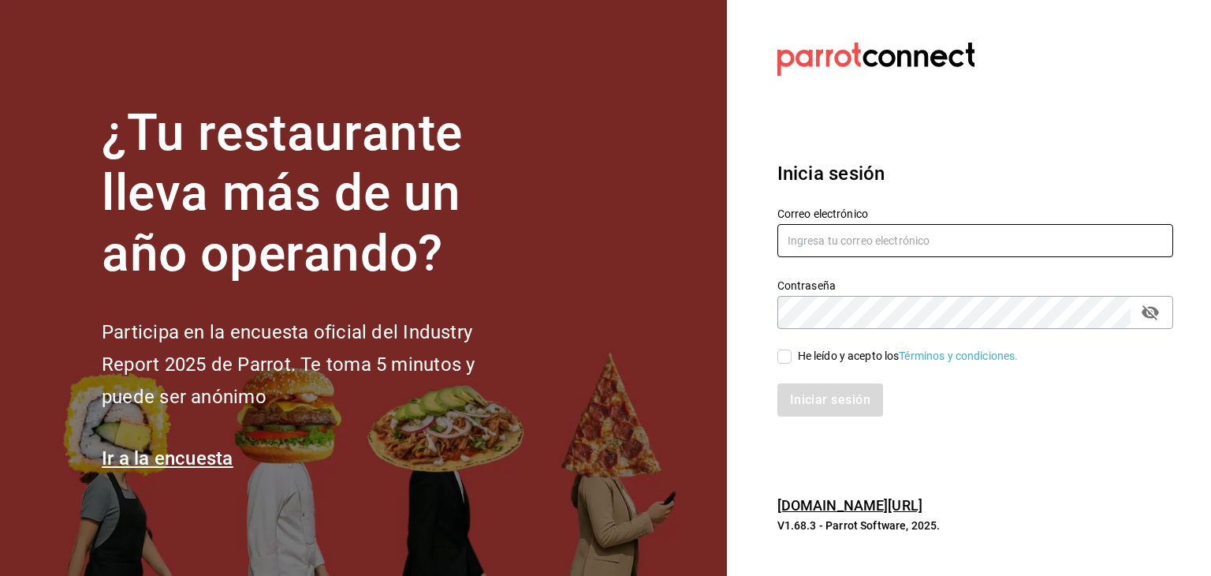
type input "[EMAIL_ADDRESS][DOMAIN_NAME]"
click at [785, 356] on input "He leído y acepto los Términos y condiciones." at bounding box center [784, 356] width 14 height 14
checkbox input "true"
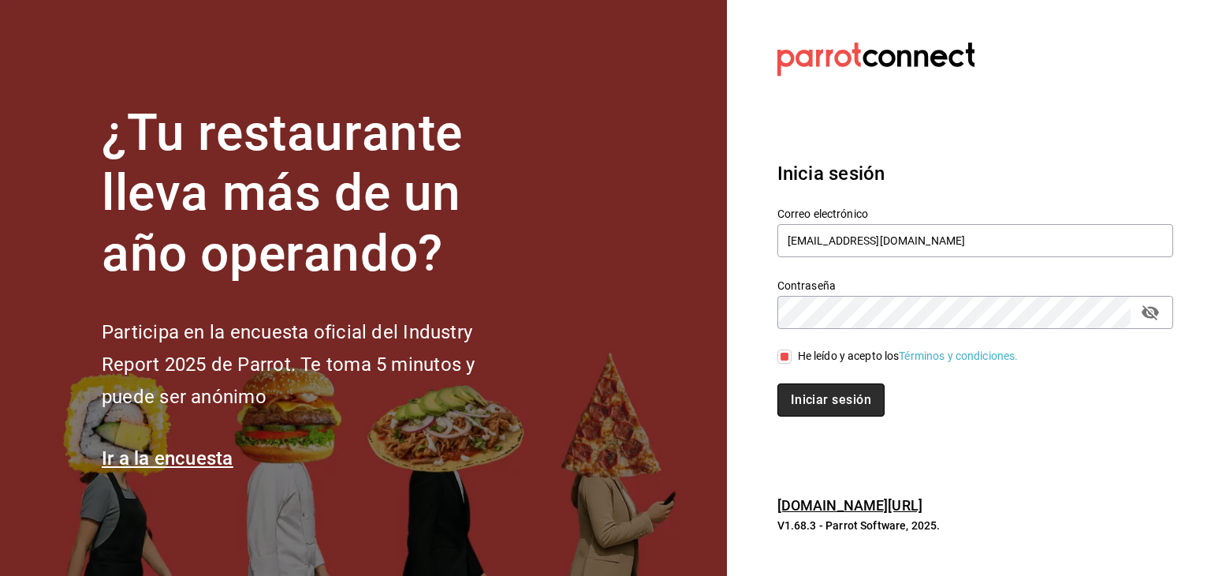
click at [798, 401] on button "Iniciar sesión" at bounding box center [830, 399] width 107 height 33
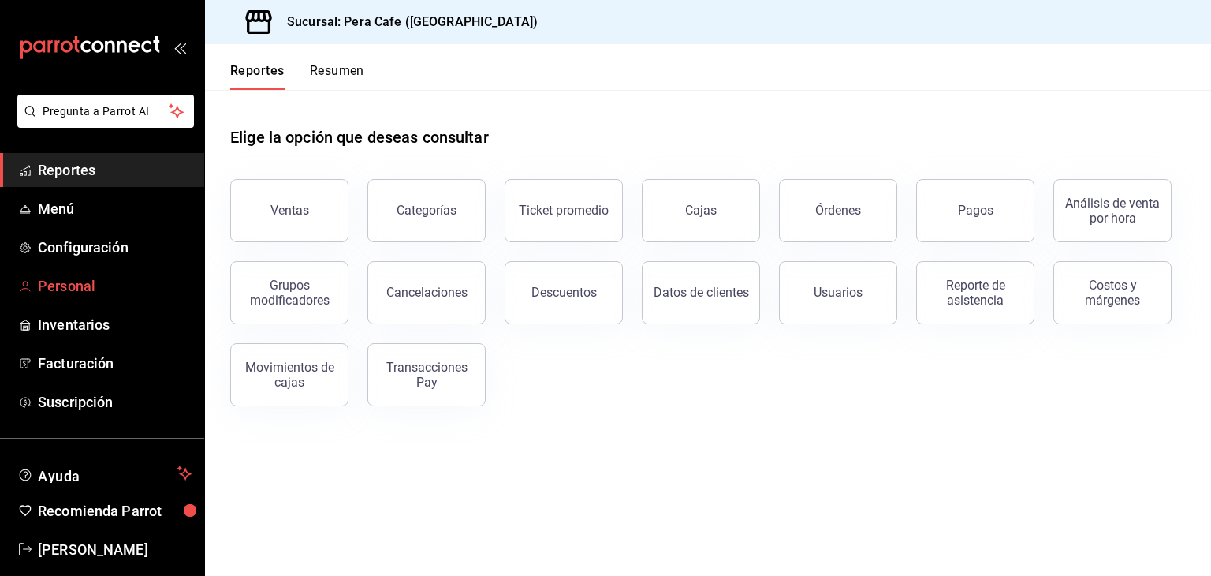
click at [52, 282] on span "Personal" at bounding box center [115, 285] width 154 height 21
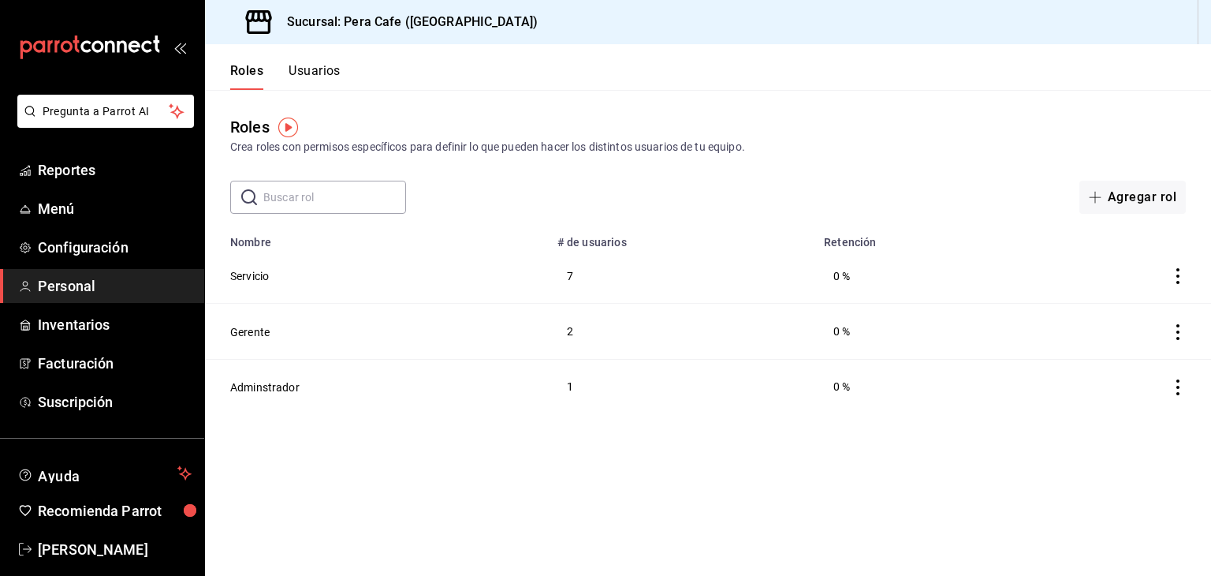
click at [312, 76] on button "Usuarios" at bounding box center [315, 76] width 52 height 27
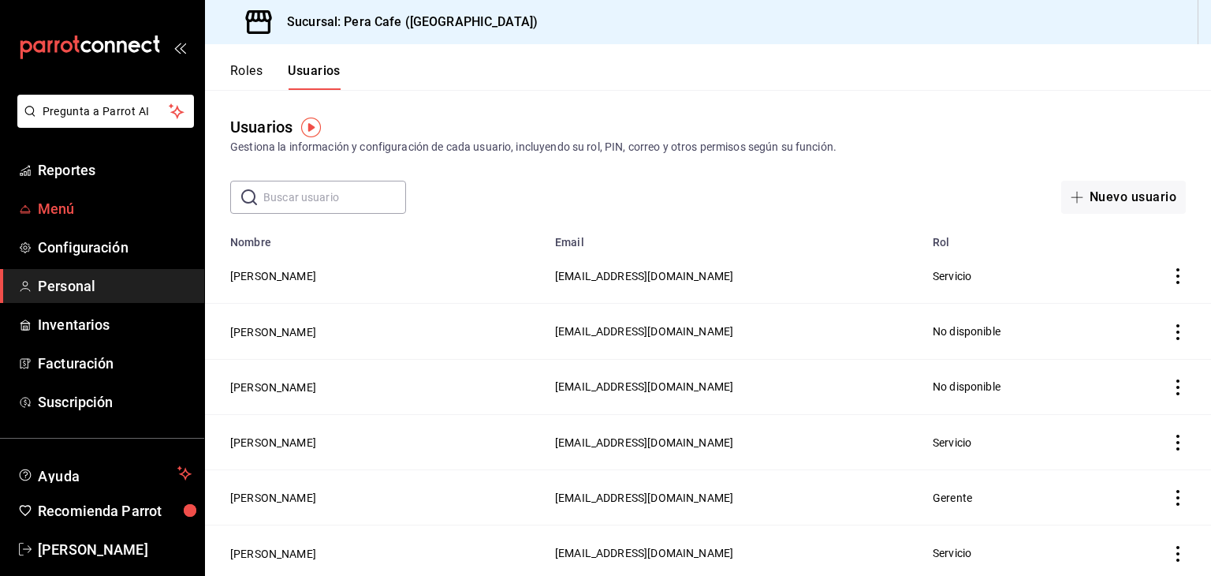
click at [62, 207] on span "Menú" at bounding box center [115, 208] width 154 height 21
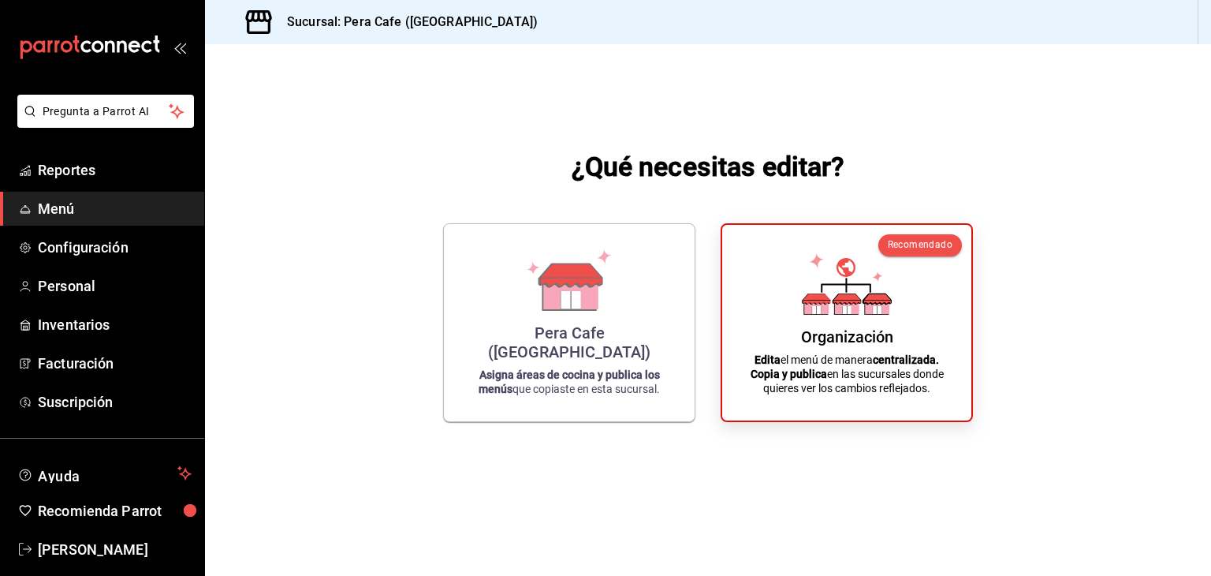
click at [59, 202] on span "Menú" at bounding box center [115, 208] width 154 height 21
click at [47, 198] on span "Menú" at bounding box center [115, 208] width 154 height 21
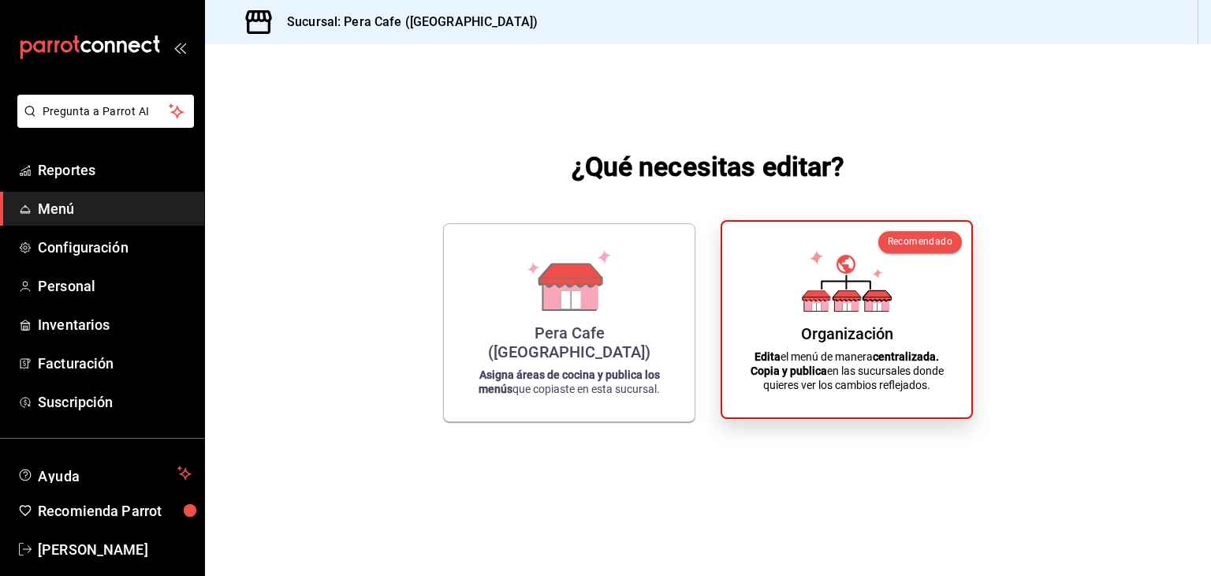
click at [848, 282] on icon at bounding box center [847, 281] width 90 height 62
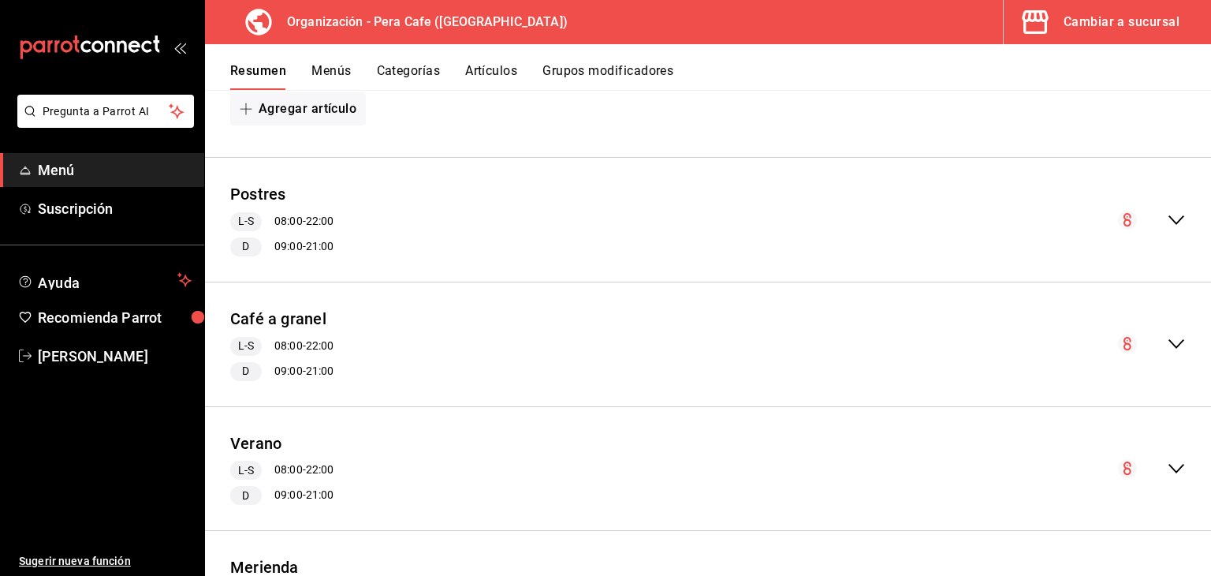
scroll to position [941, 0]
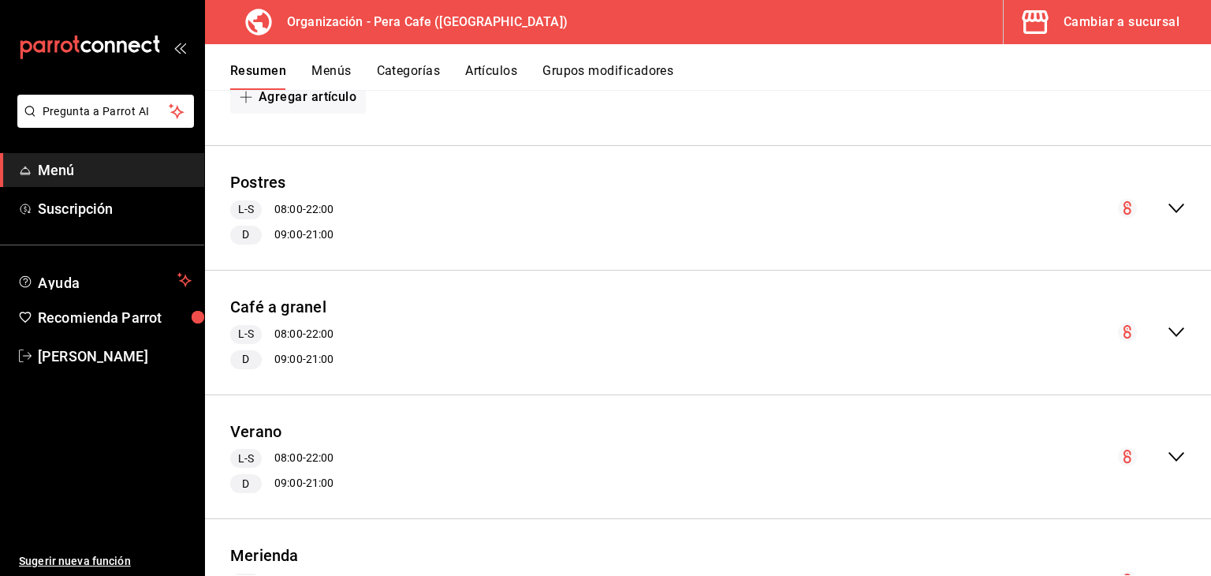
click at [1164, 17] on div "Cambiar a sucursal" at bounding box center [1122, 22] width 116 height 22
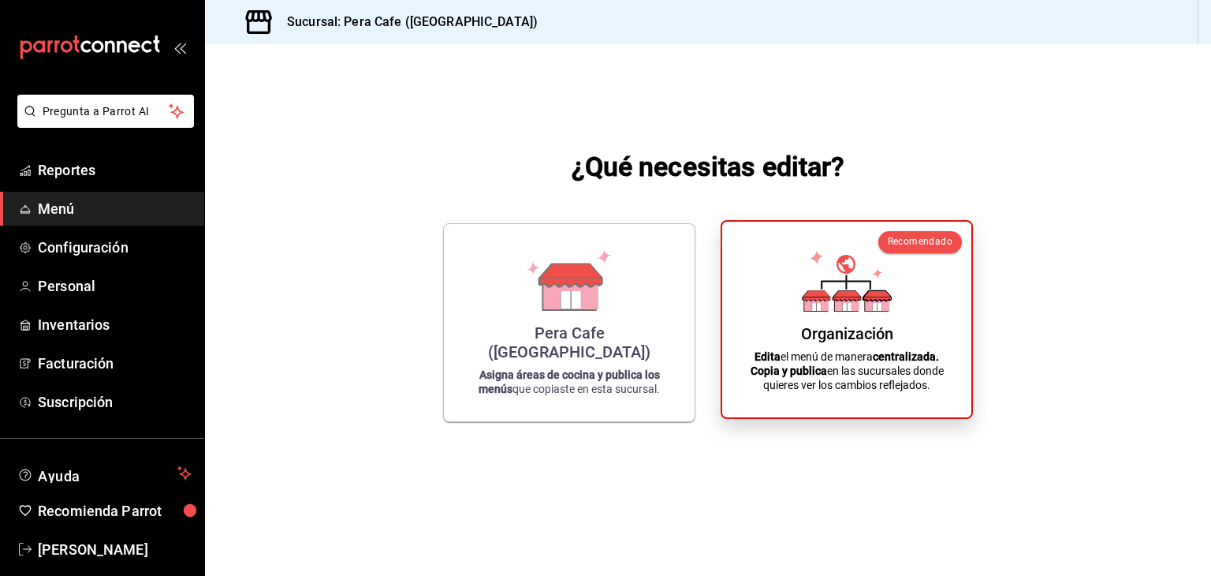
click at [871, 354] on p "Edita el menú de manera centralizada. Copia y publica en las sucursales donde q…" at bounding box center [846, 370] width 211 height 43
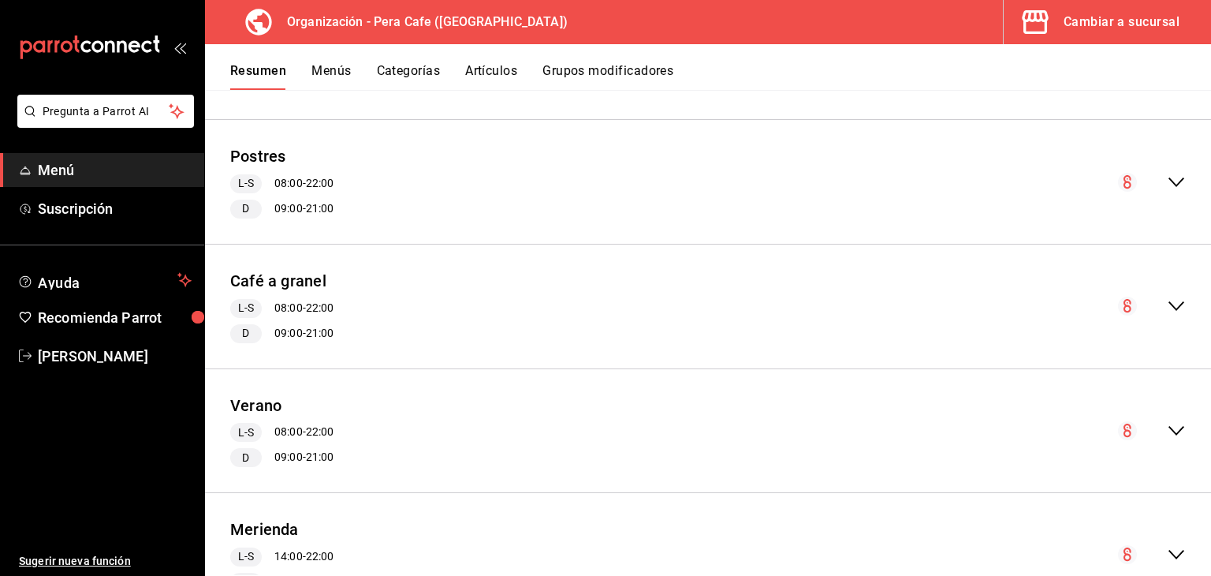
scroll to position [971, 0]
click at [1160, 310] on div "Café a granel L-S 08:00 - 22:00 D 09:00 - 21:00" at bounding box center [708, 302] width 1006 height 99
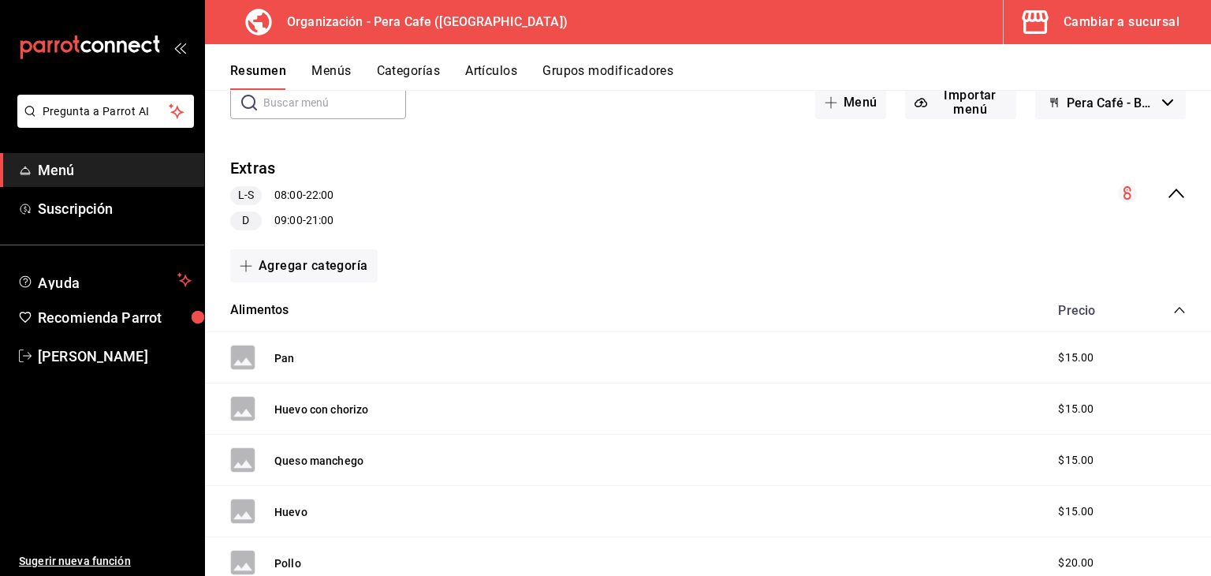
scroll to position [0, 0]
